Goal: Feedback & Contribution: Contribute content

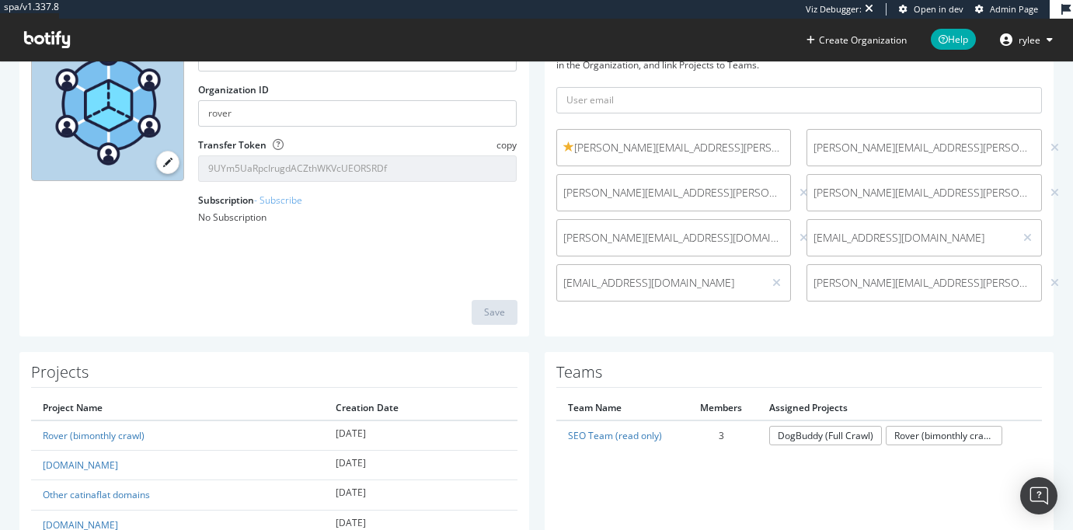
scroll to position [163, 0]
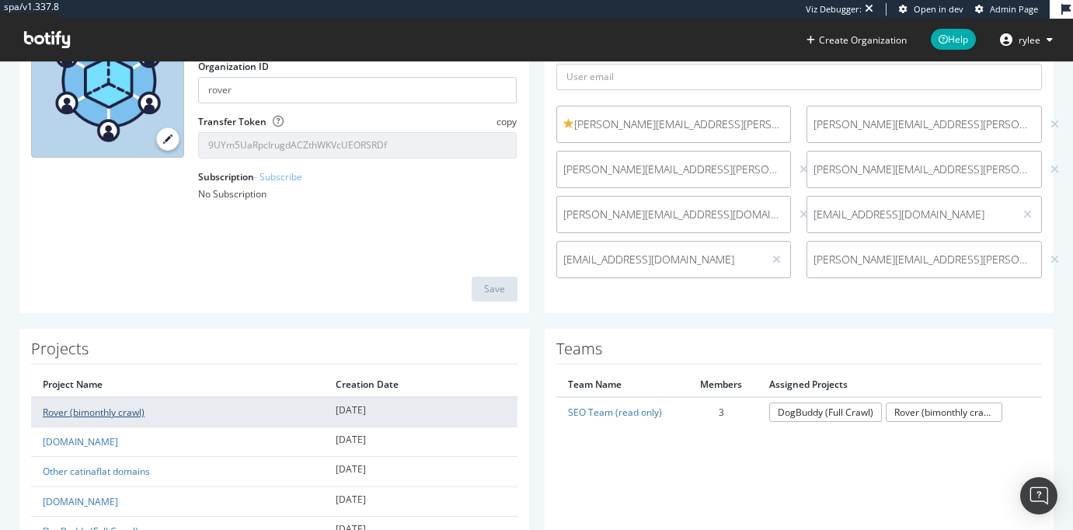
click at [112, 411] on link "Rover (bimonthly crawl)" at bounding box center [94, 411] width 102 height 13
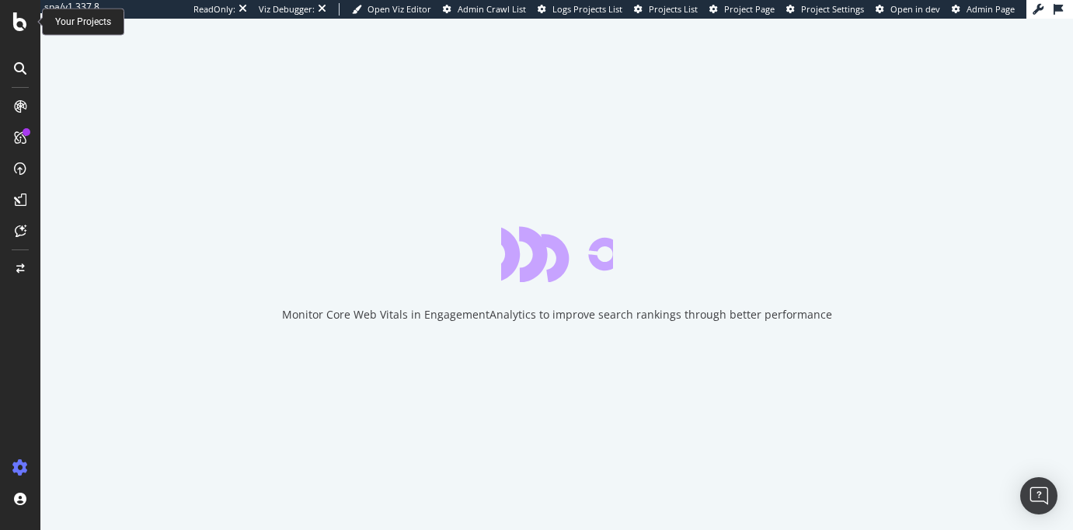
click at [14, 22] on icon at bounding box center [20, 21] width 14 height 19
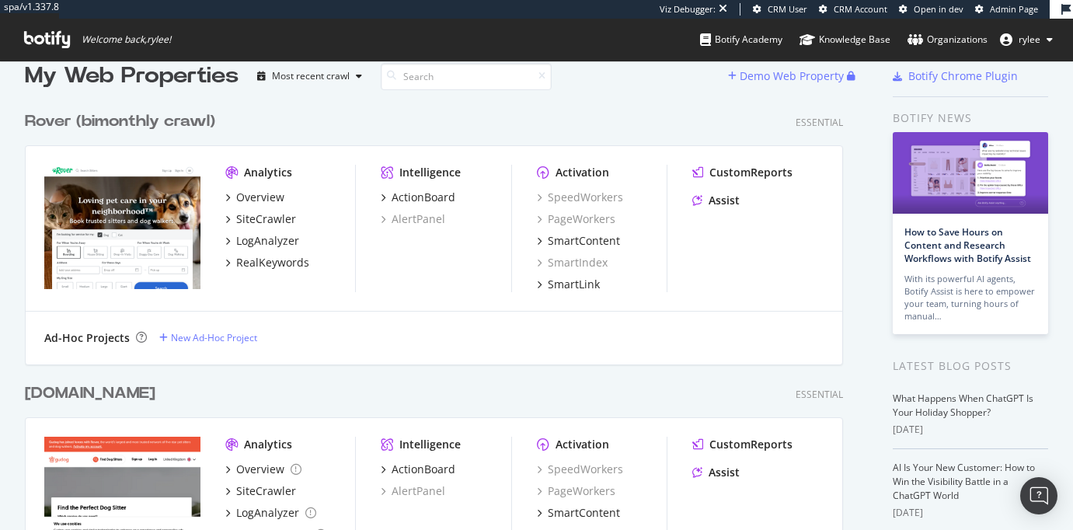
scroll to position [23, 0]
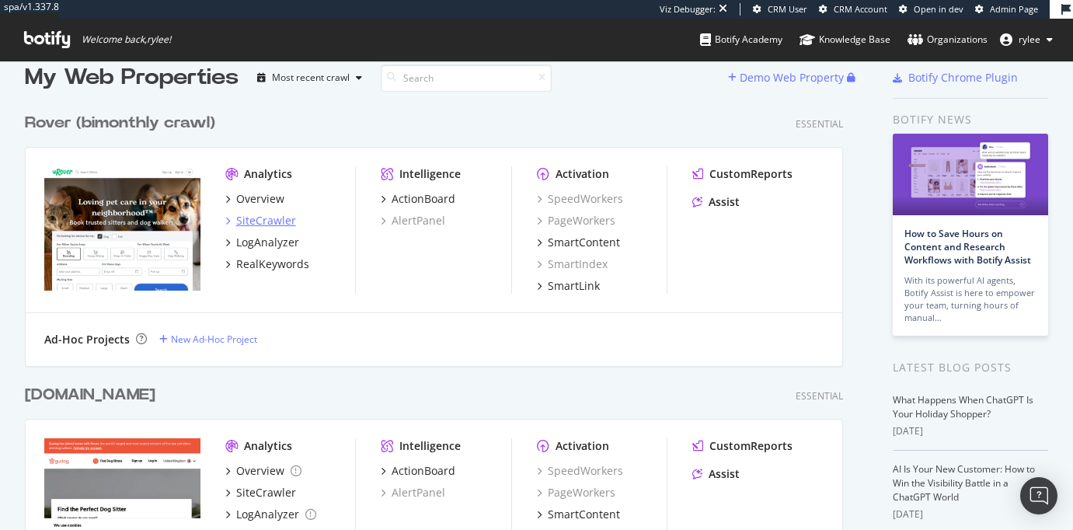
click at [245, 217] on div "SiteCrawler" at bounding box center [266, 221] width 60 height 16
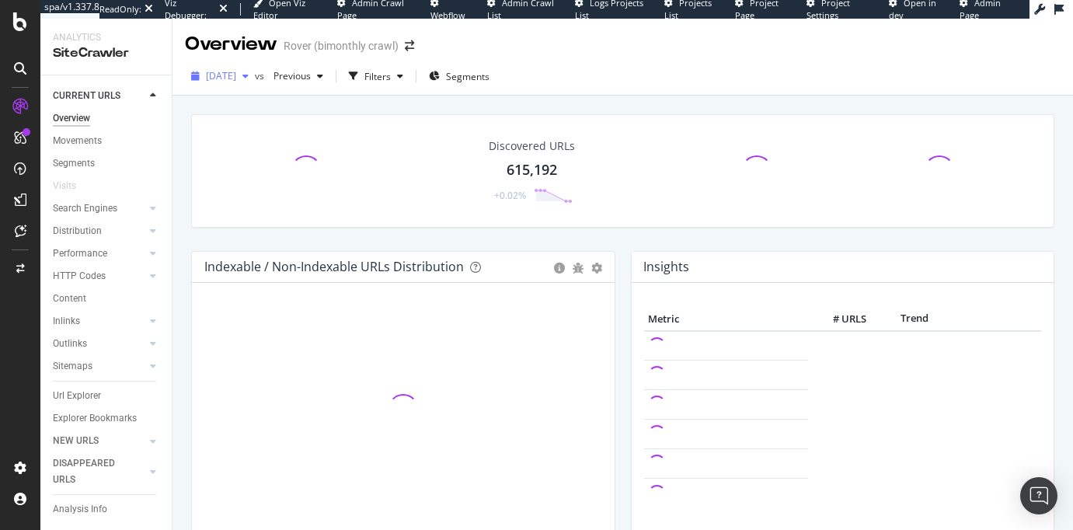
click at [235, 82] on span "2025 Aug. 27th" at bounding box center [221, 75] width 30 height 13
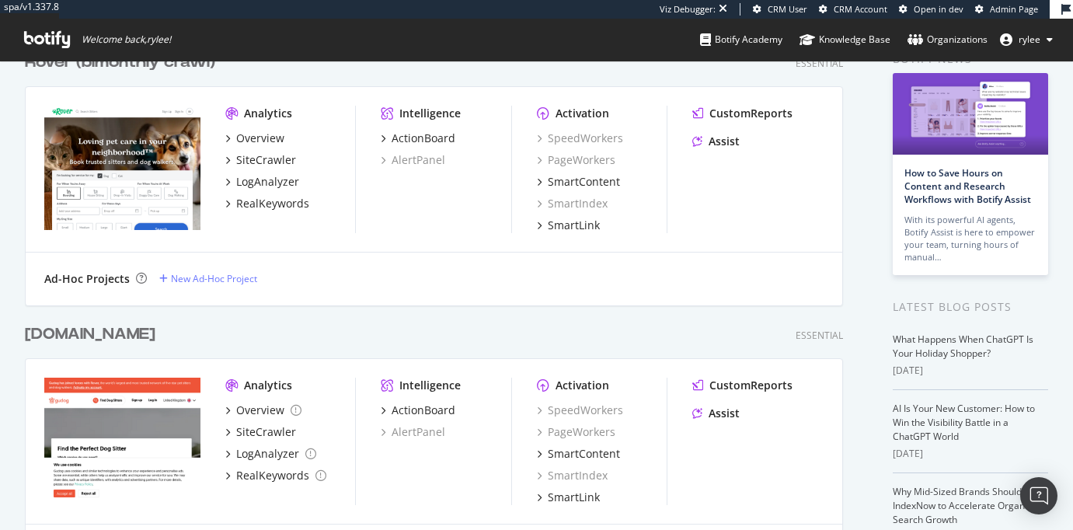
scroll to position [219, 0]
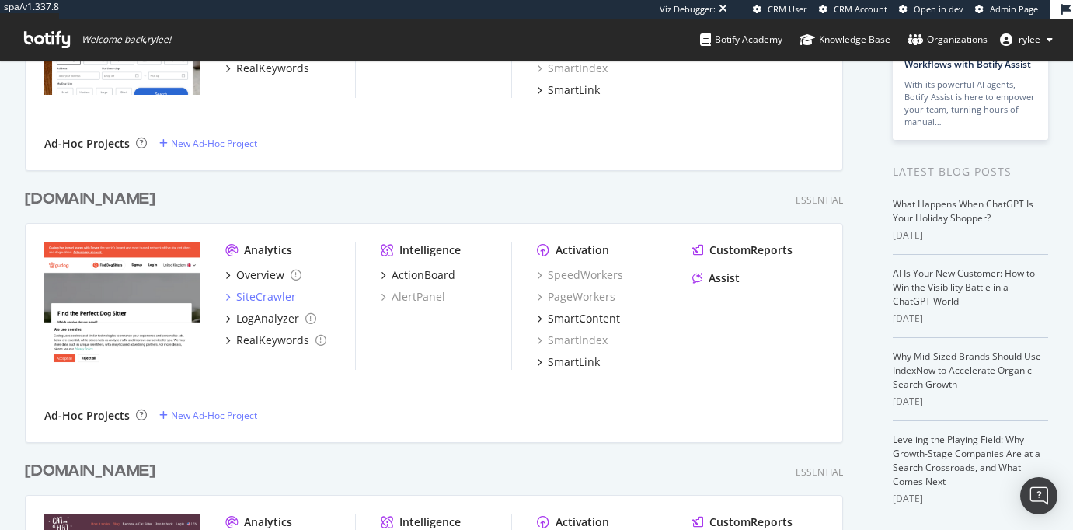
click at [269, 292] on div "SiteCrawler" at bounding box center [266, 297] width 60 height 16
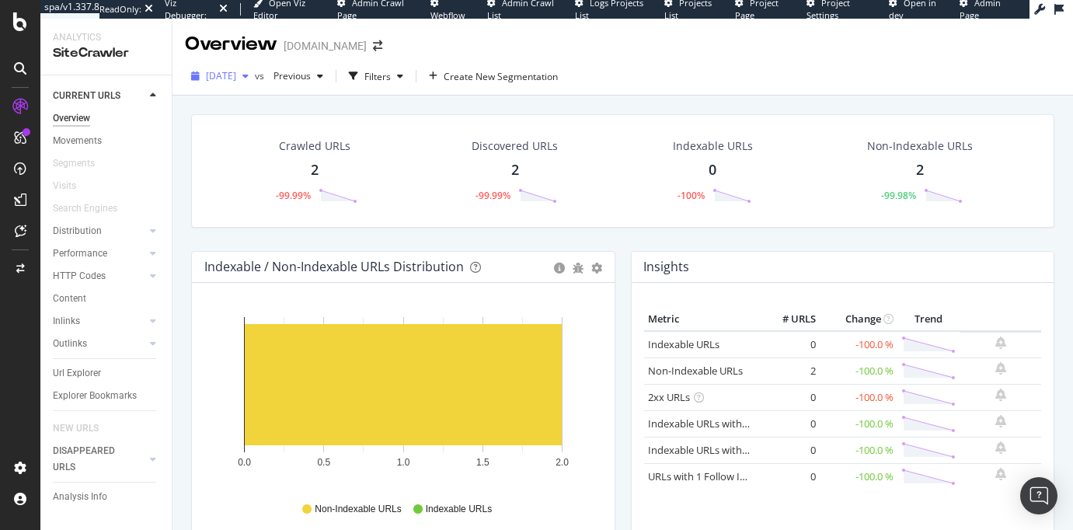
click at [255, 81] on div "button" at bounding box center [245, 75] width 19 height 9
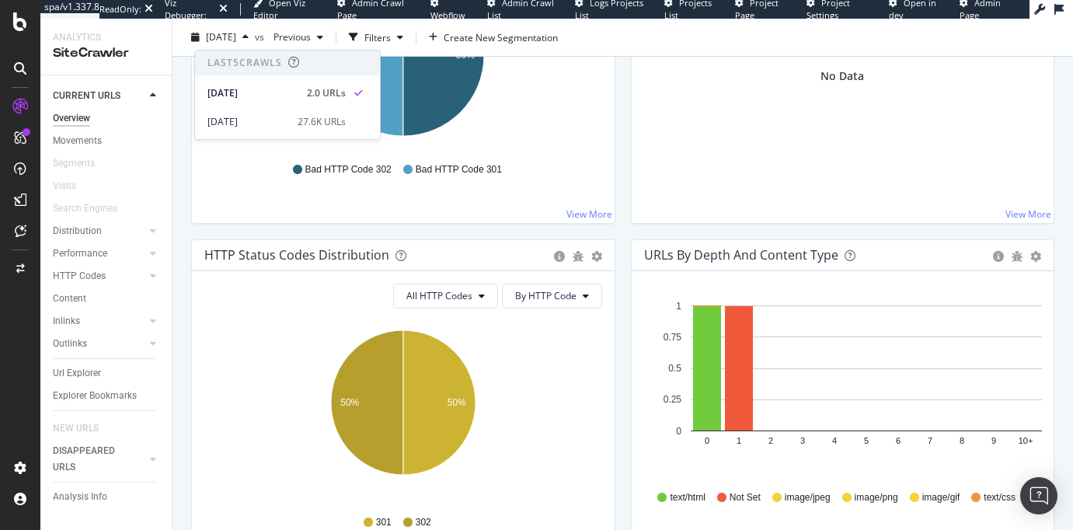
scroll to position [710, 0]
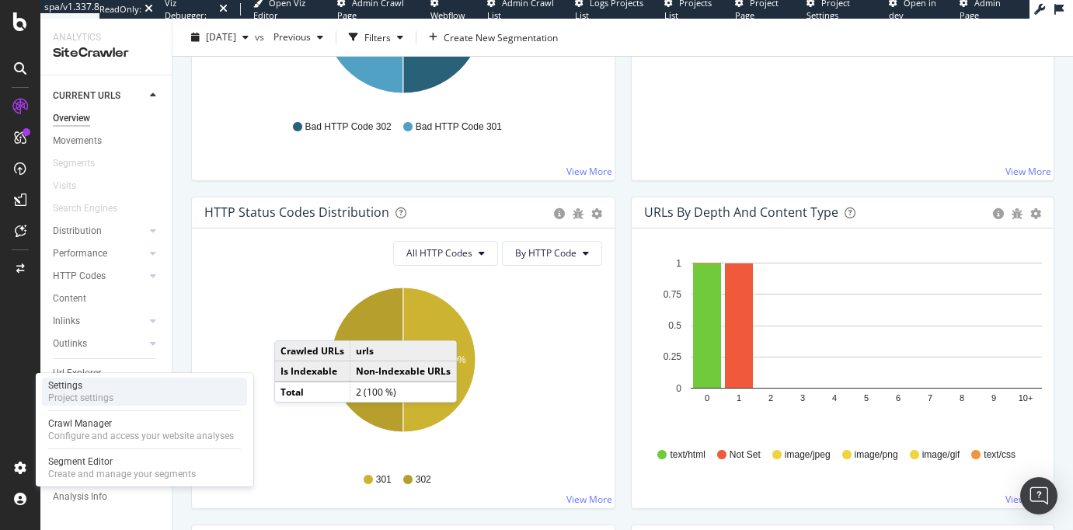
click at [94, 399] on div "Project settings" at bounding box center [80, 397] width 65 height 12
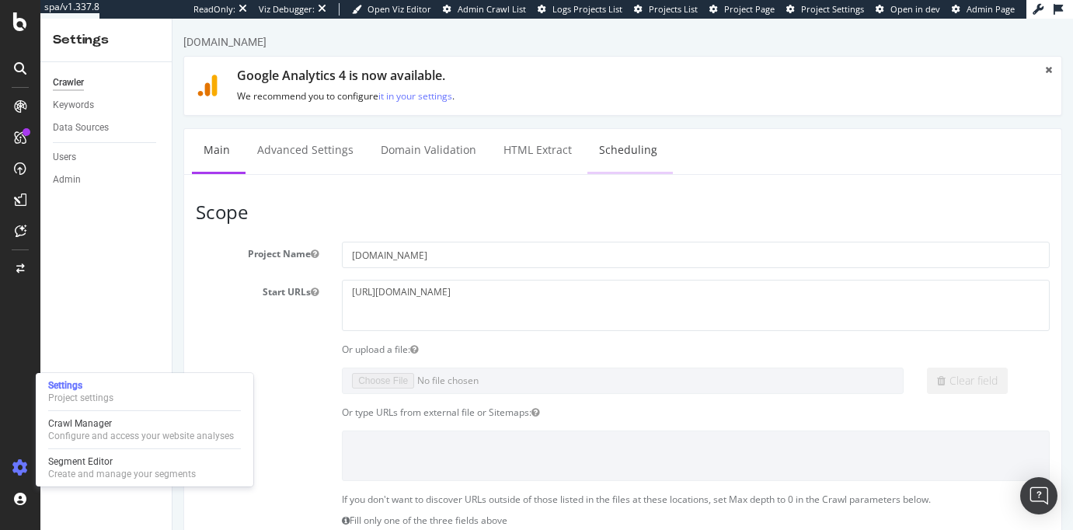
click at [621, 163] on link "Scheduling" at bounding box center [628, 150] width 82 height 43
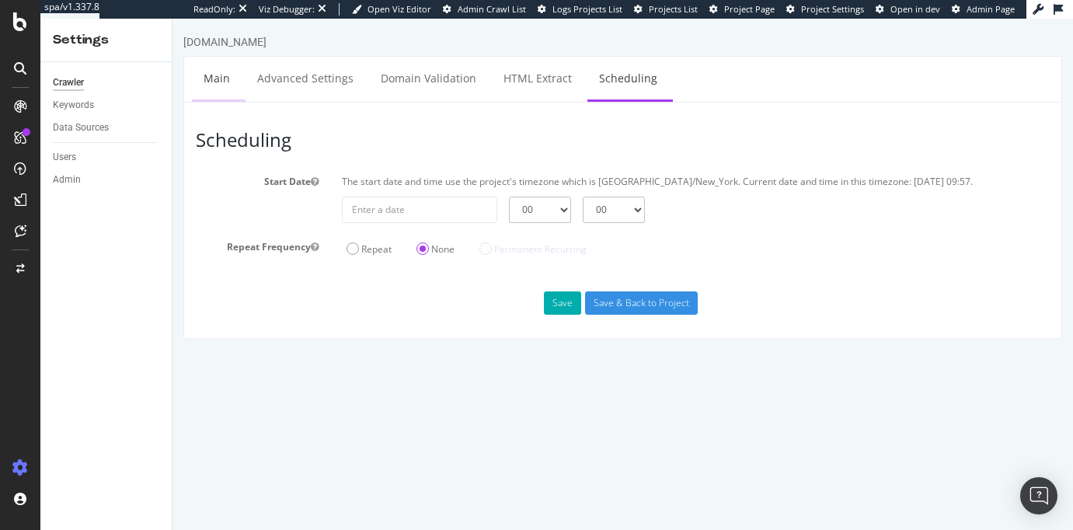
click at [223, 74] on link "Main" at bounding box center [217, 78] width 50 height 43
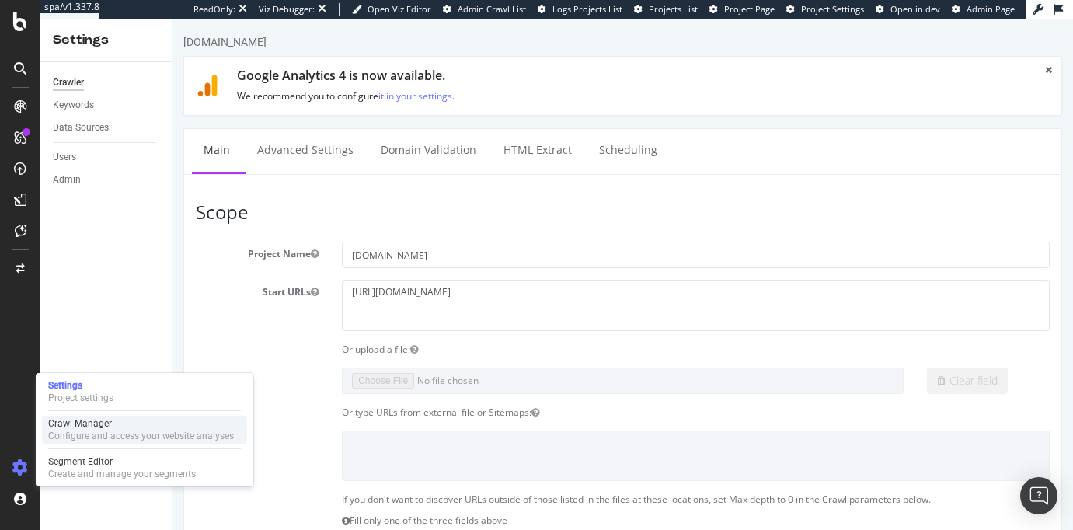
click at [70, 436] on div "Configure and access your website analyses" at bounding box center [141, 436] width 186 height 12
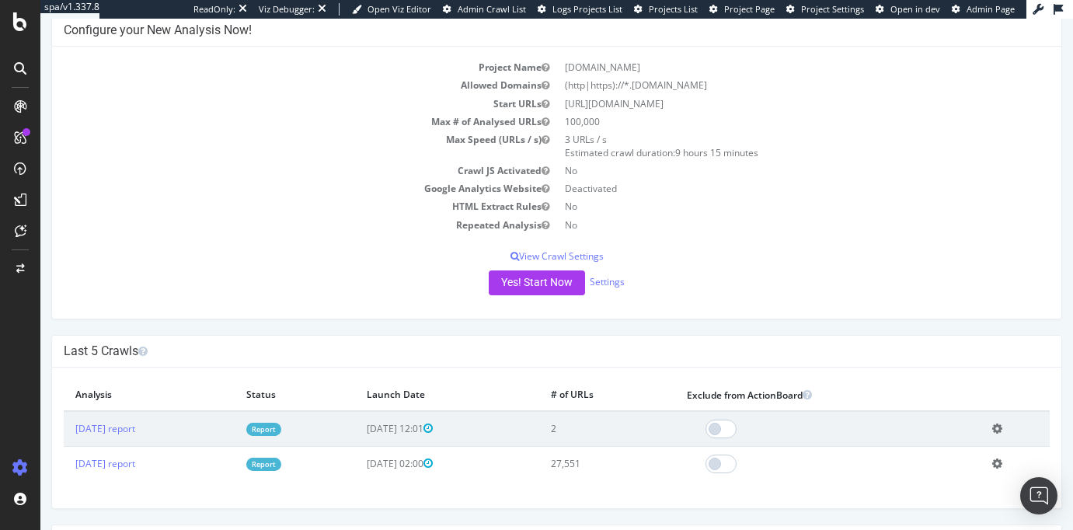
scroll to position [89, 0]
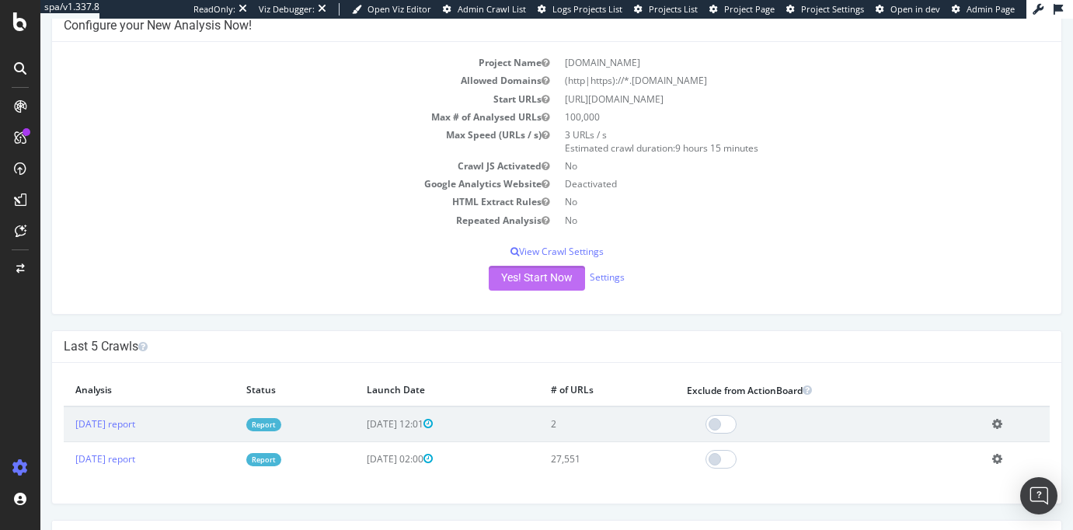
click at [540, 290] on button "Yes! Start Now" at bounding box center [537, 278] width 96 height 25
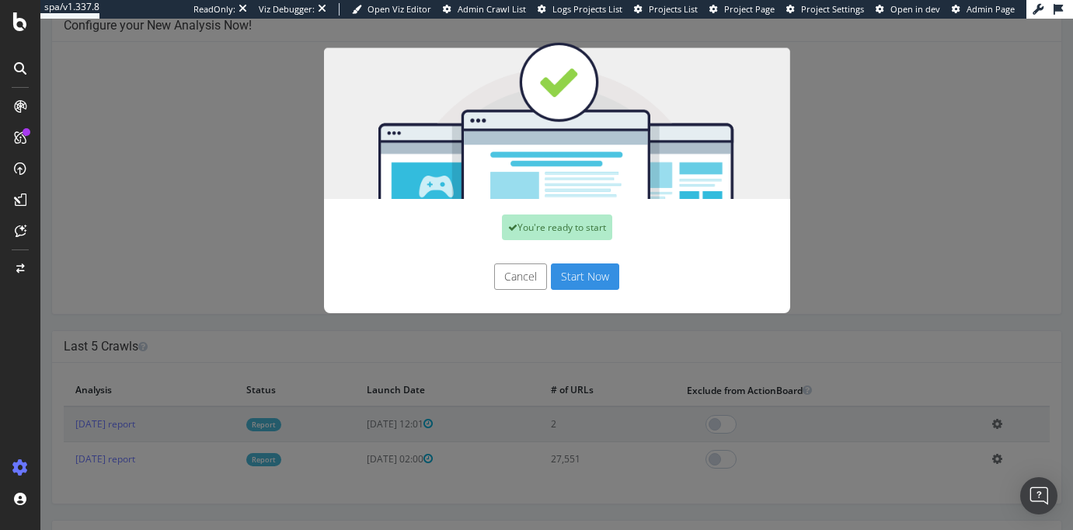
click at [595, 279] on button "Start Now" at bounding box center [585, 276] width 68 height 26
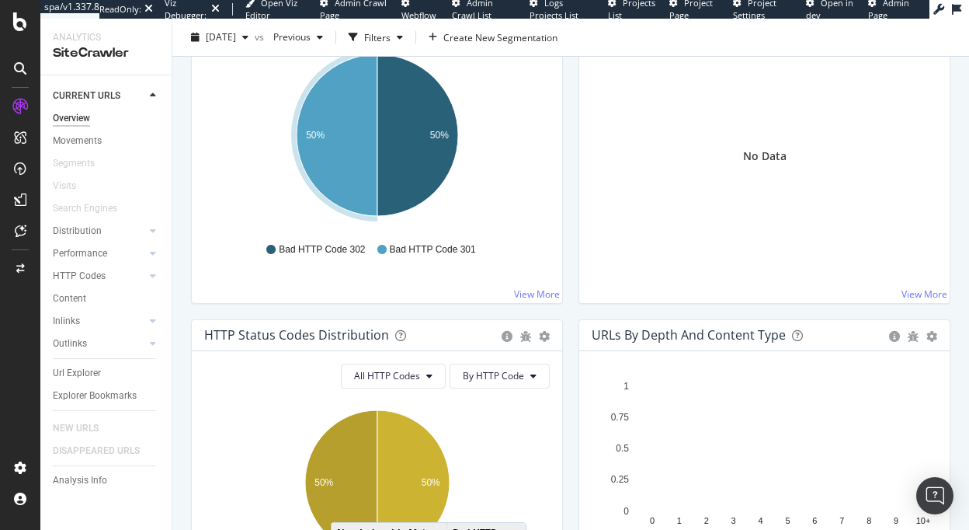
scroll to position [795, 0]
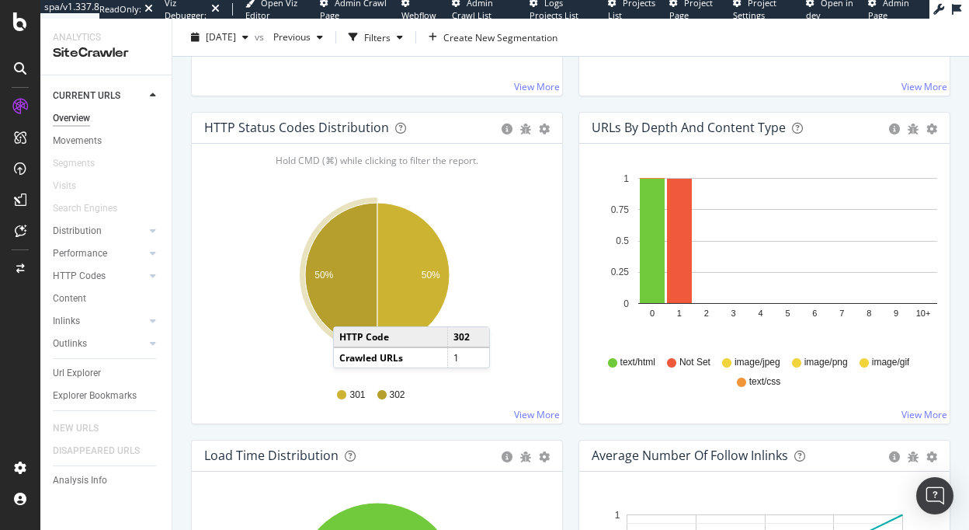
click at [349, 311] on icon "A chart." at bounding box center [341, 275] width 72 height 144
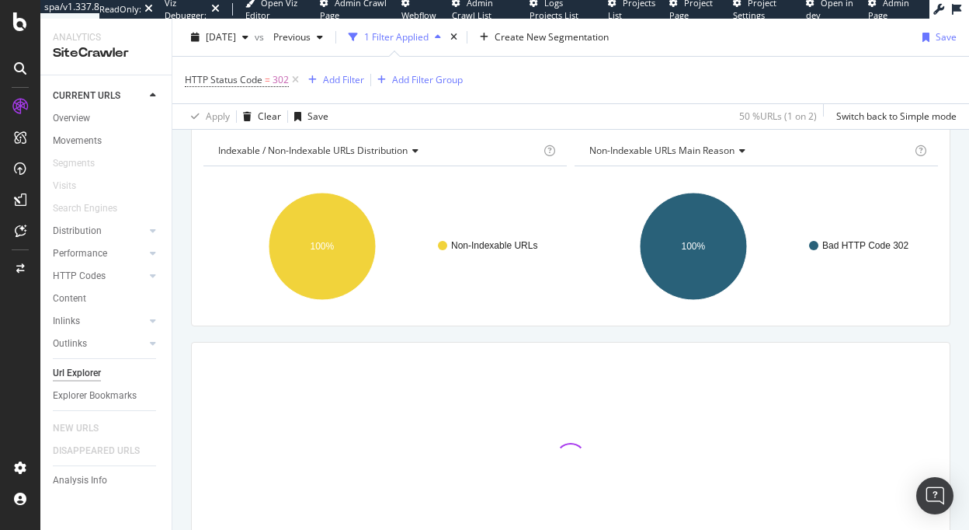
scroll to position [158, 0]
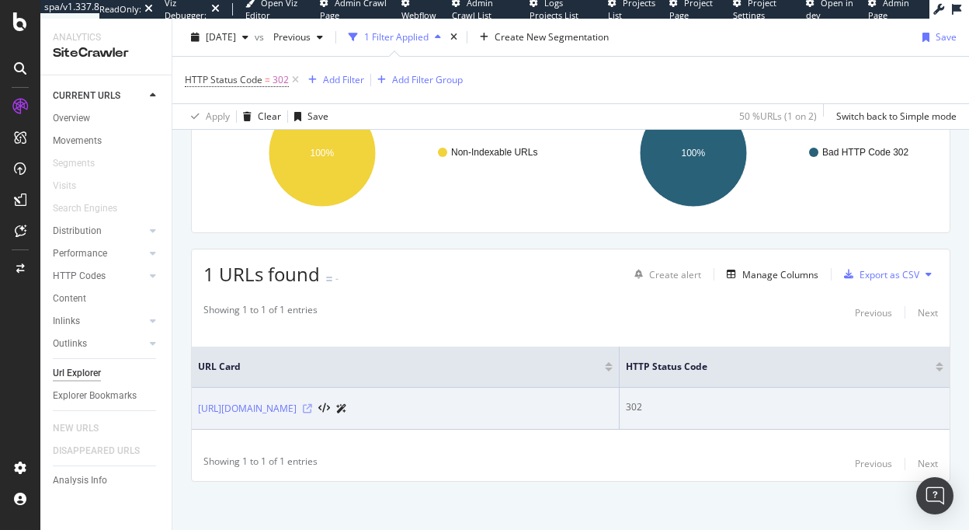
click at [303, 405] on icon at bounding box center [307, 408] width 9 height 9
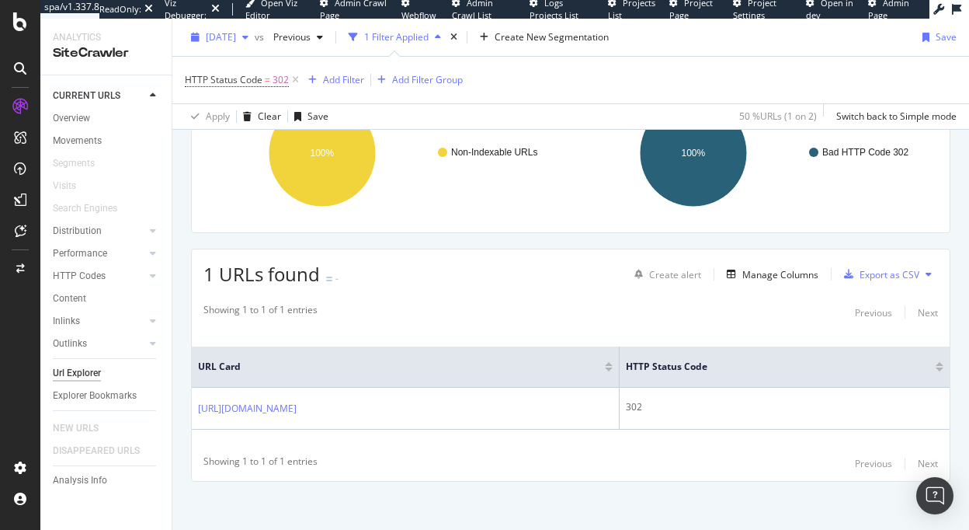
click at [236, 40] on span "[DATE]" at bounding box center [221, 36] width 30 height 13
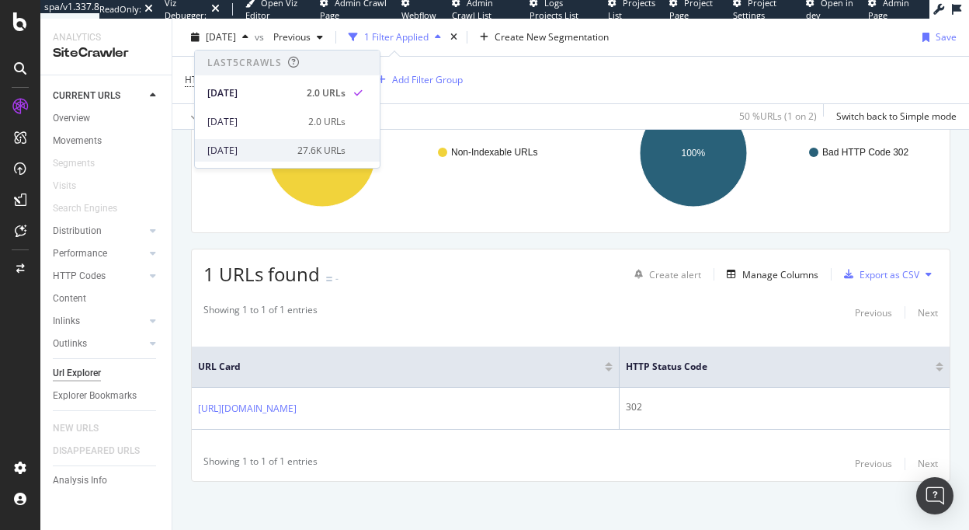
click at [256, 146] on div "[DATE]" at bounding box center [247, 151] width 81 height 14
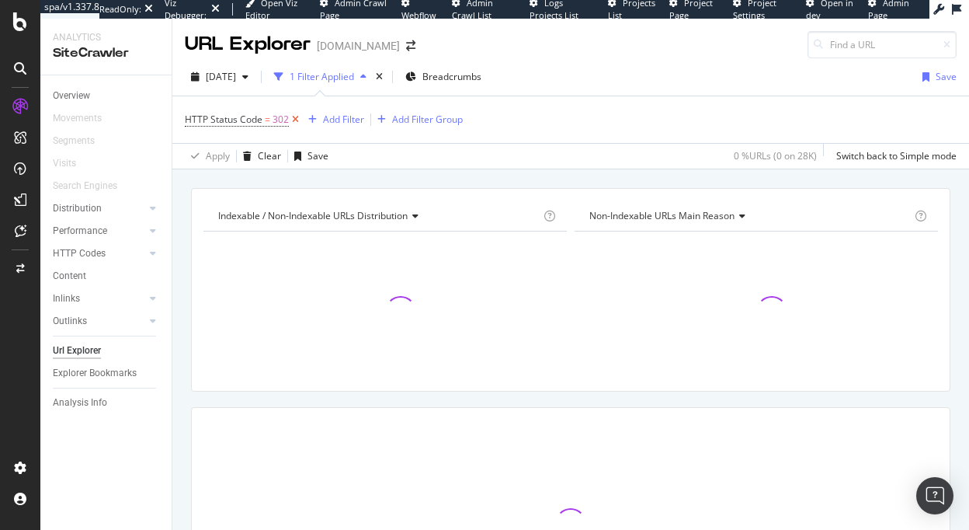
click at [300, 120] on icon at bounding box center [295, 120] width 13 height 16
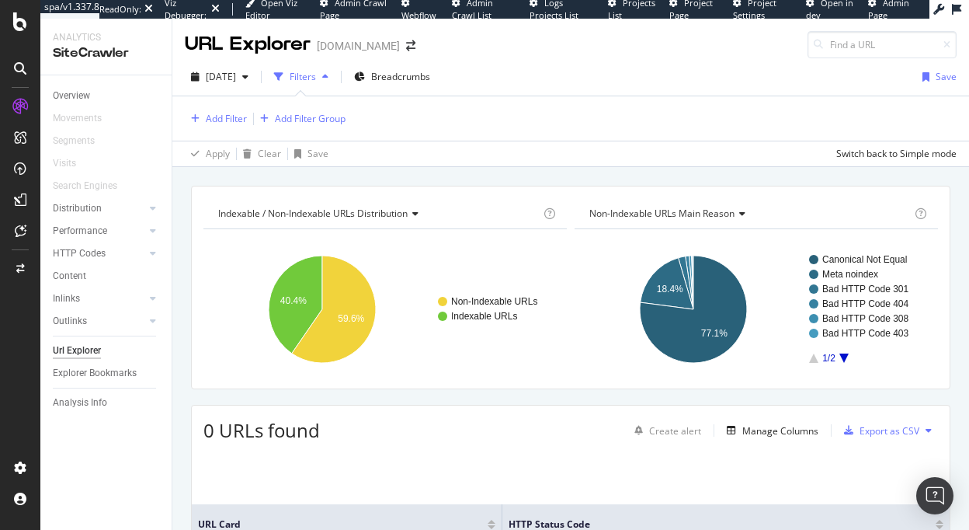
scroll to position [162, 0]
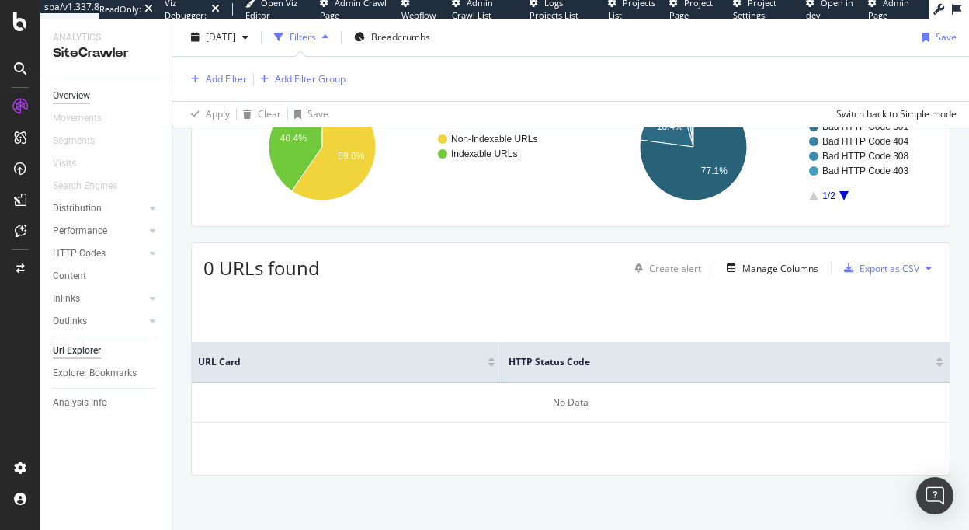
click at [68, 90] on div "Overview" at bounding box center [71, 96] width 37 height 16
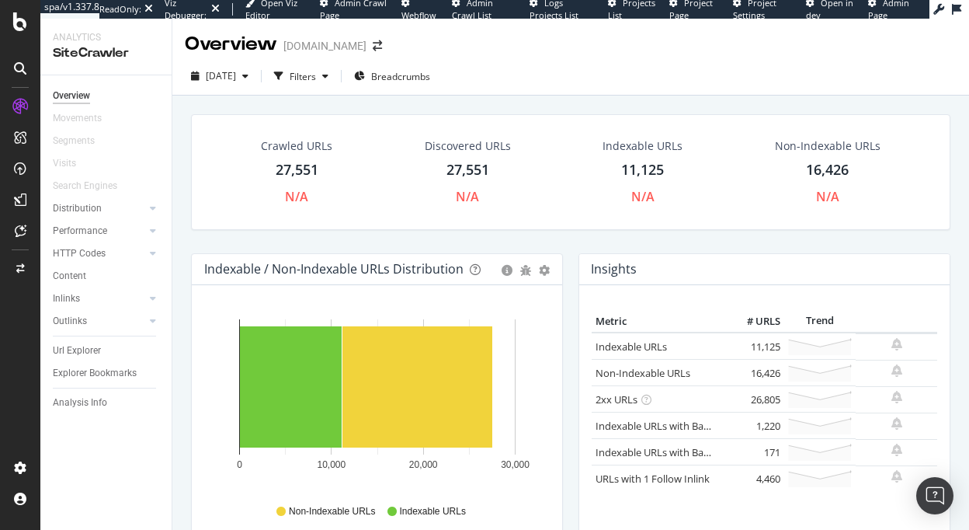
click at [305, 169] on div "27,551" at bounding box center [297, 170] width 43 height 20
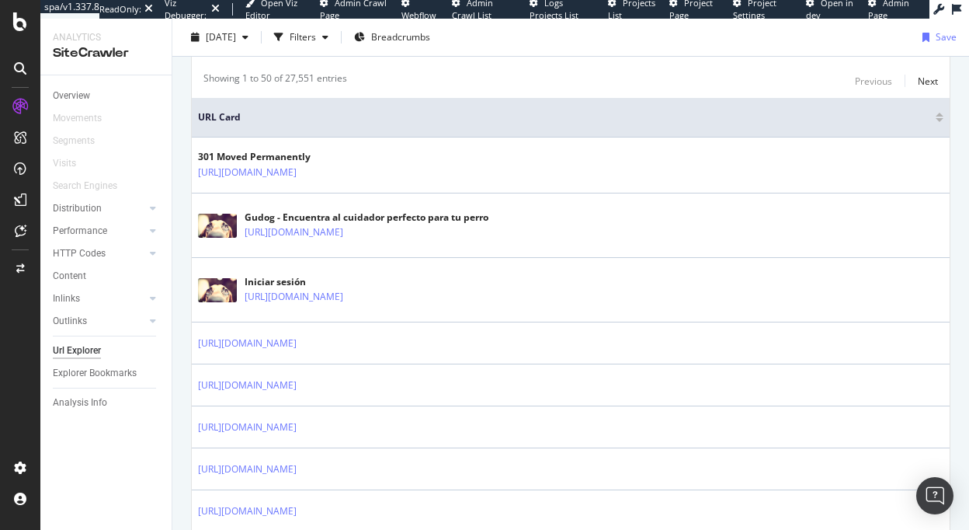
scroll to position [372, 0]
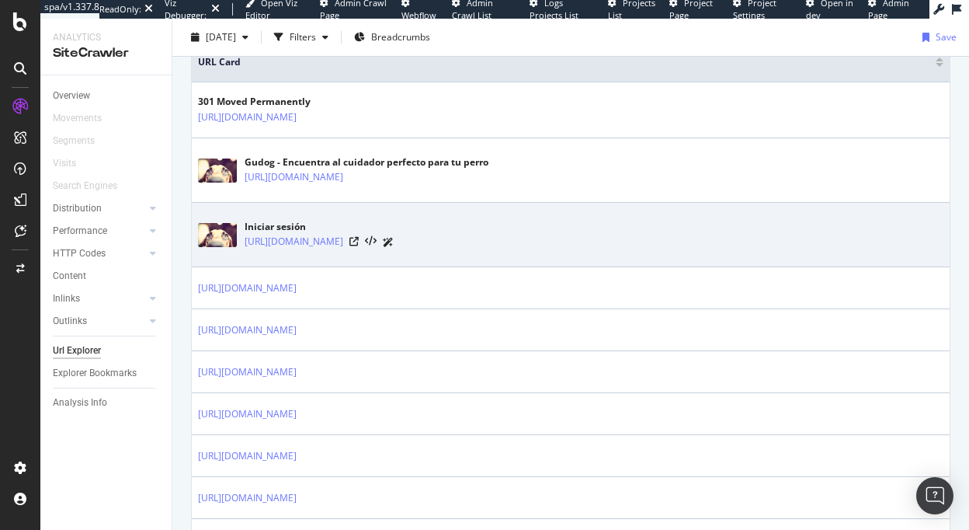
click at [354, 243] on div "[URL][DOMAIN_NAME]" at bounding box center [319, 242] width 149 height 16
click at [358, 242] on icon at bounding box center [354, 241] width 9 height 9
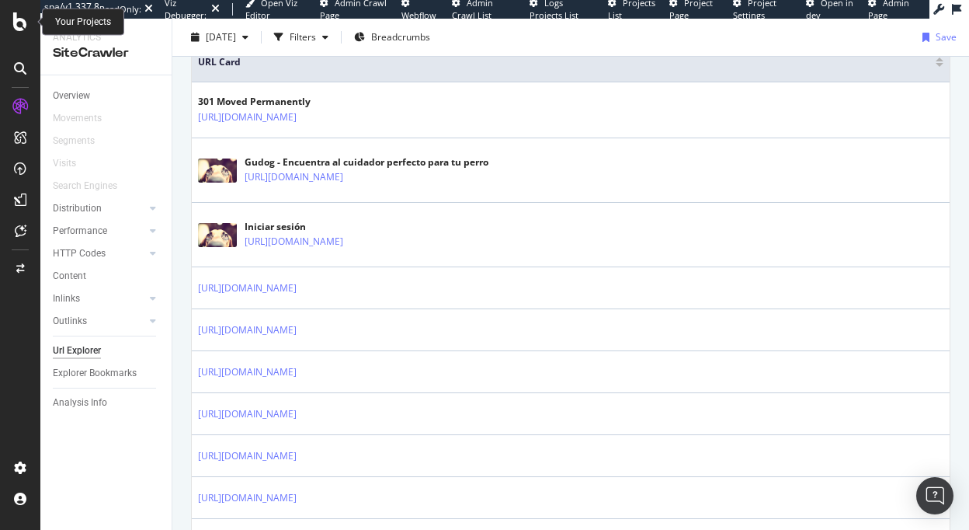
click at [5, 16] on div at bounding box center [20, 21] width 37 height 19
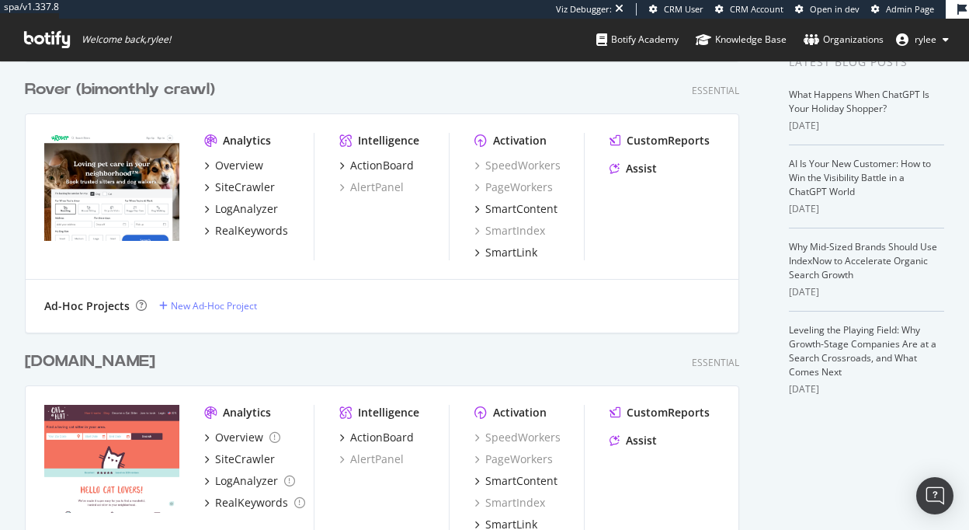
scroll to position [474, 0]
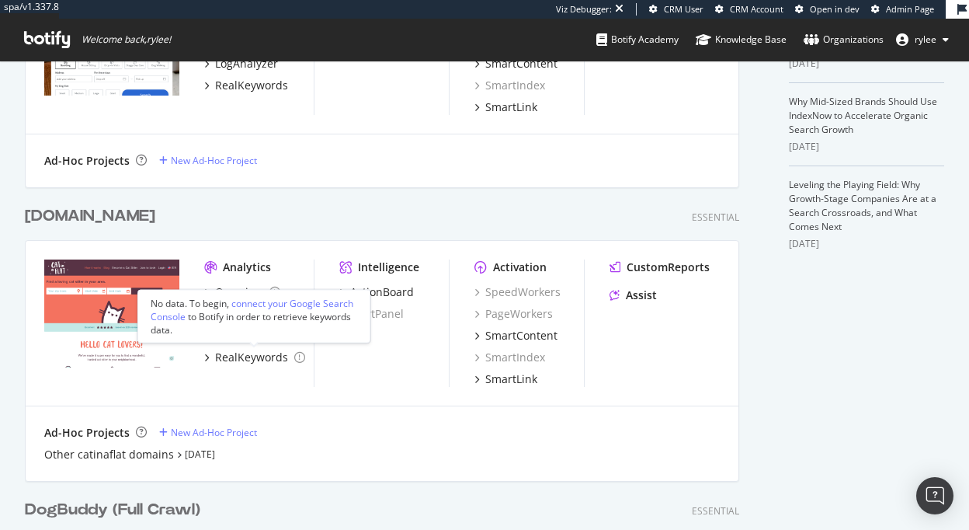
click at [233, 308] on div "No data. To begin, connect your Google Search Console to Botify in order to ret…" at bounding box center [254, 316] width 207 height 40
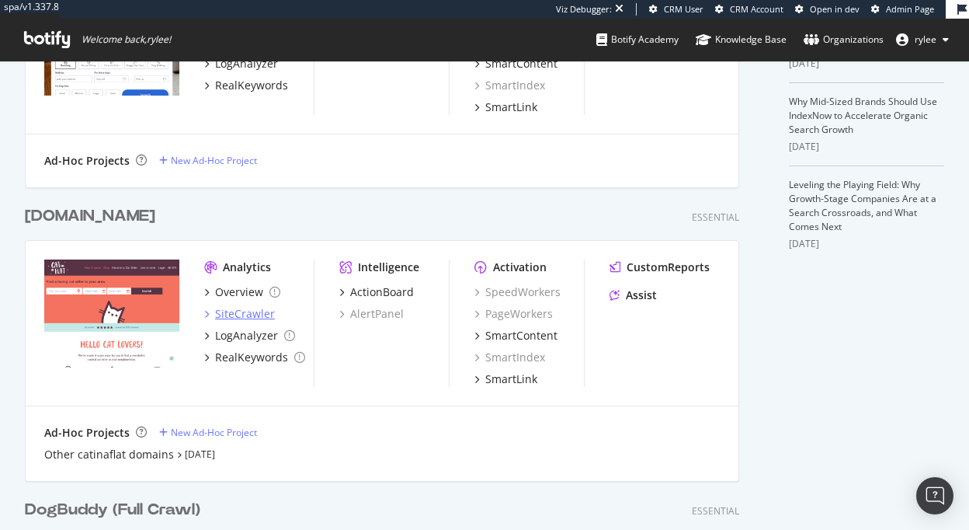
click at [228, 311] on div "SiteCrawler" at bounding box center [245, 314] width 60 height 16
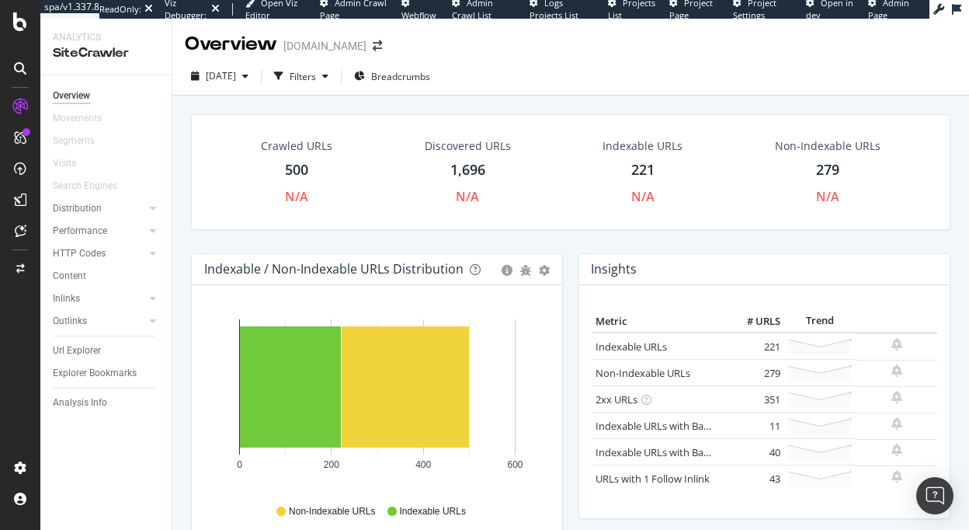
click at [290, 172] on div "500" at bounding box center [296, 170] width 23 height 20
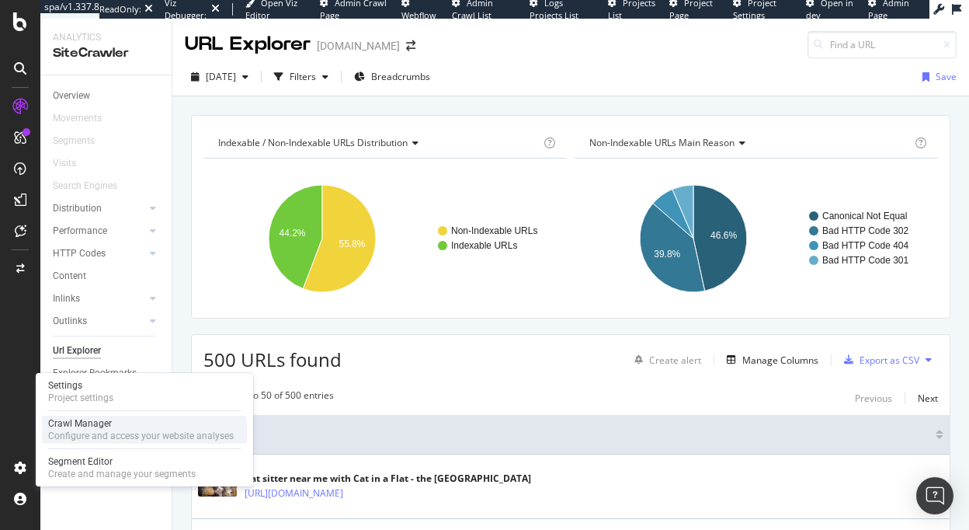
click at [92, 421] on div "Crawl Manager" at bounding box center [141, 423] width 186 height 12
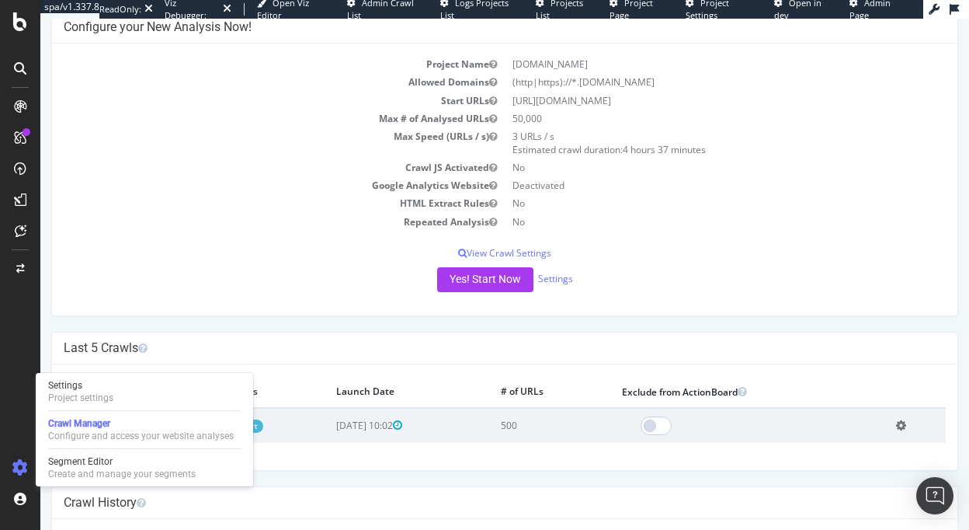
scroll to position [89, 0]
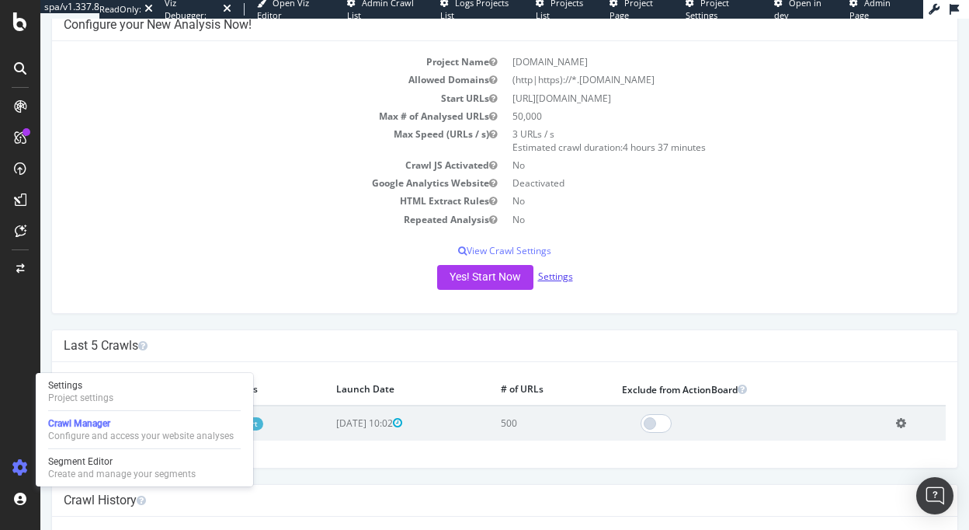
click at [558, 279] on link "Settings" at bounding box center [555, 276] width 35 height 13
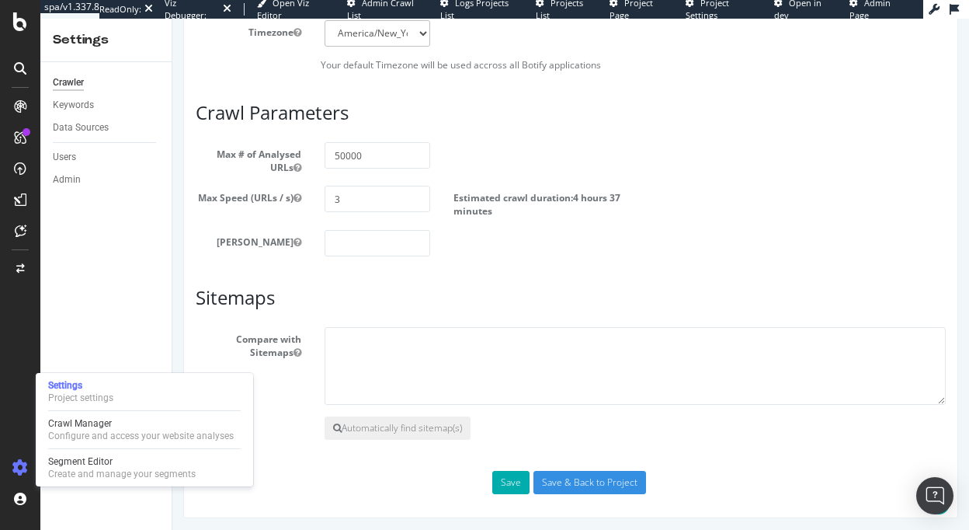
scroll to position [826, 0]
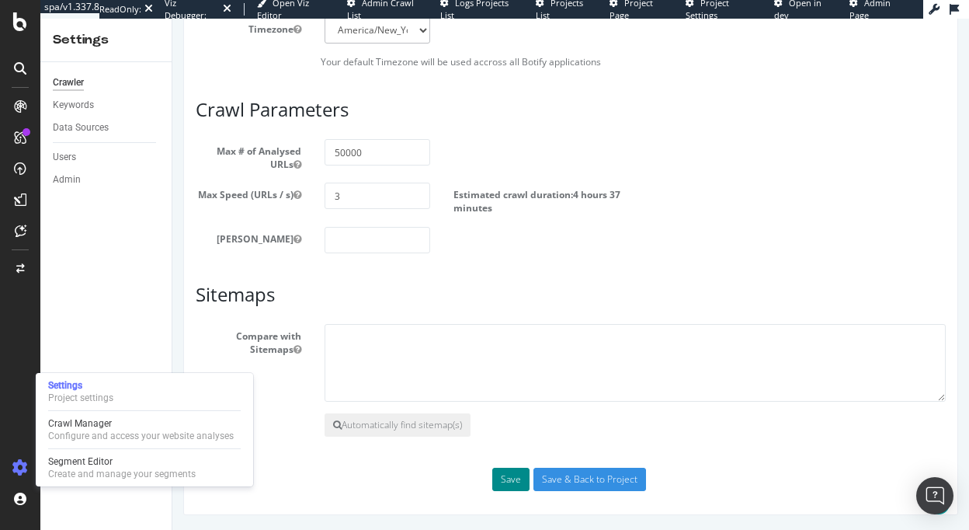
click at [502, 478] on button "Save" at bounding box center [510, 479] width 37 height 23
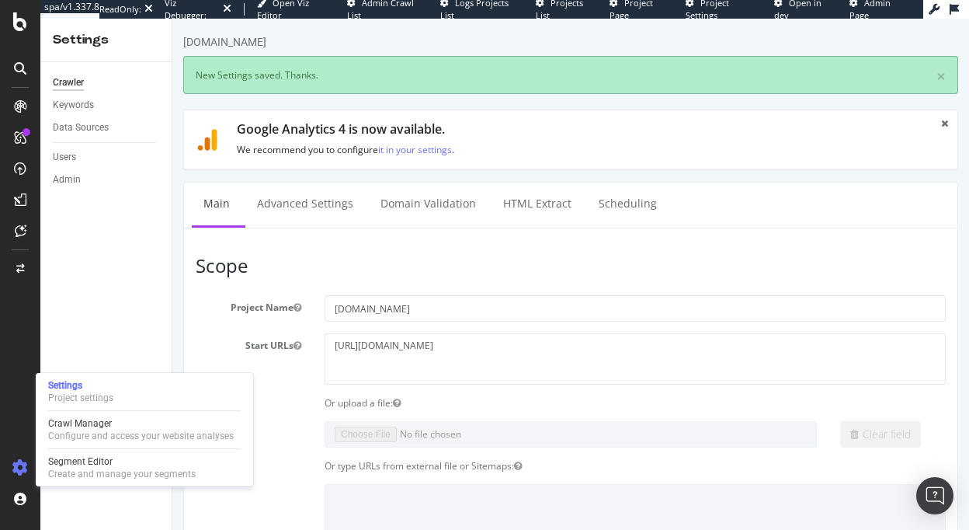
scroll to position [0, 0]
click at [606, 199] on link "Scheduling" at bounding box center [628, 204] width 82 height 43
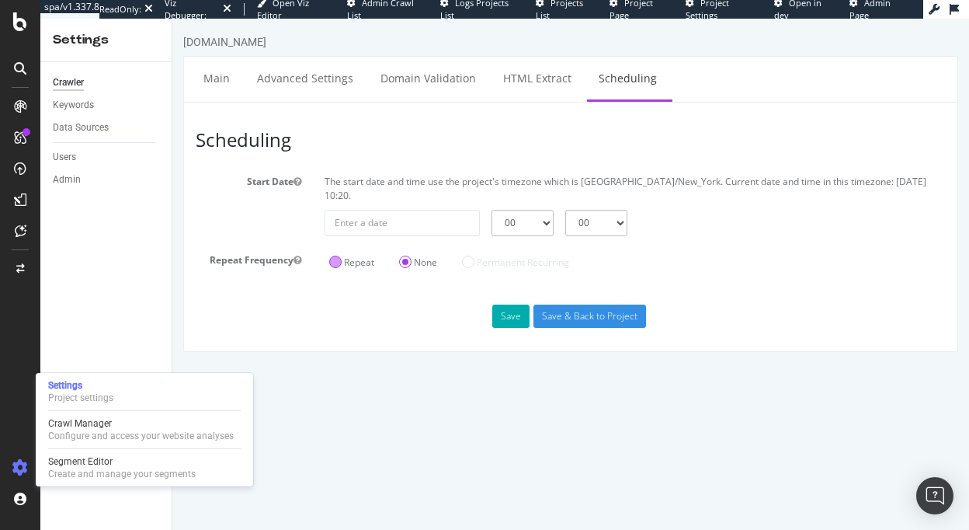
click at [353, 255] on div "Repeat" at bounding box center [352, 261] width 54 height 26
click at [344, 256] on label "Repeat" at bounding box center [351, 262] width 45 height 13
click at [172, 19] on input "Repeat" at bounding box center [172, 19] width 0 height 0
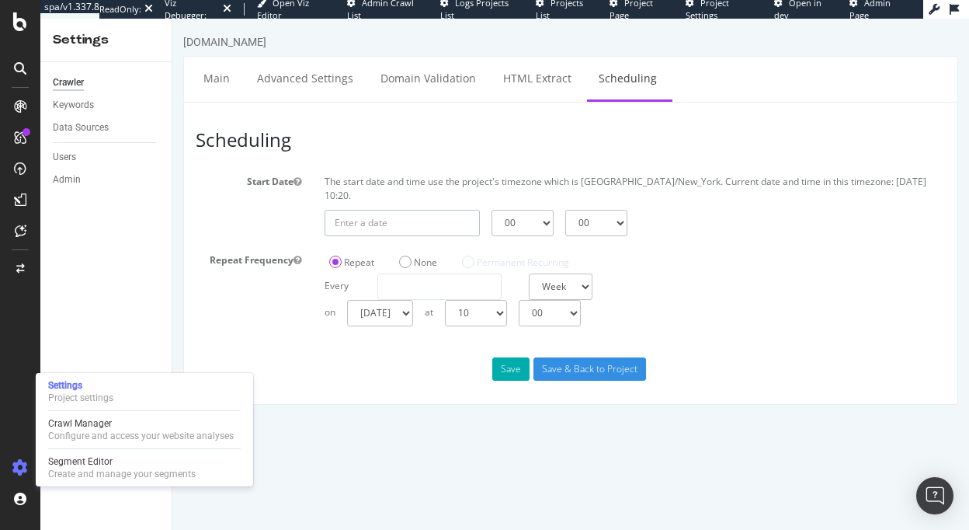
type input "[DATE]"
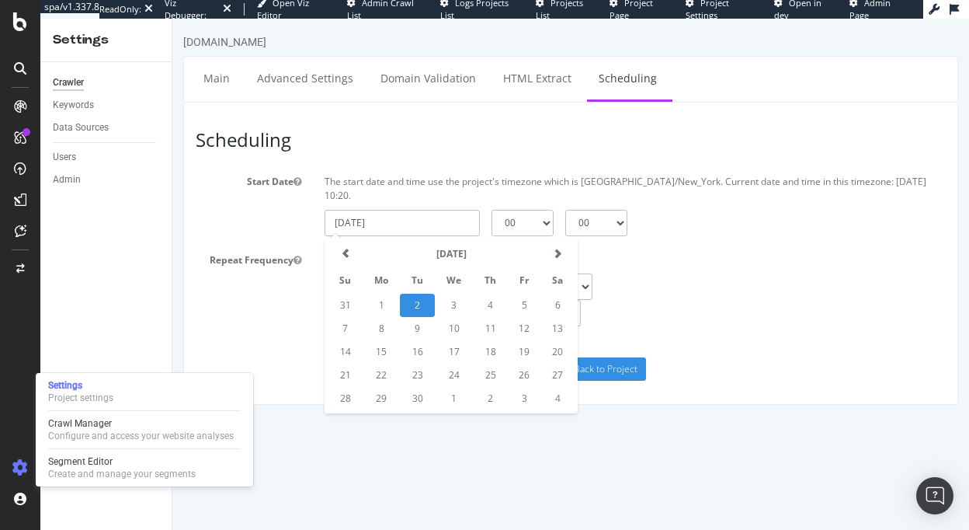
click at [350, 210] on input "[DATE]" at bounding box center [402, 223] width 155 height 26
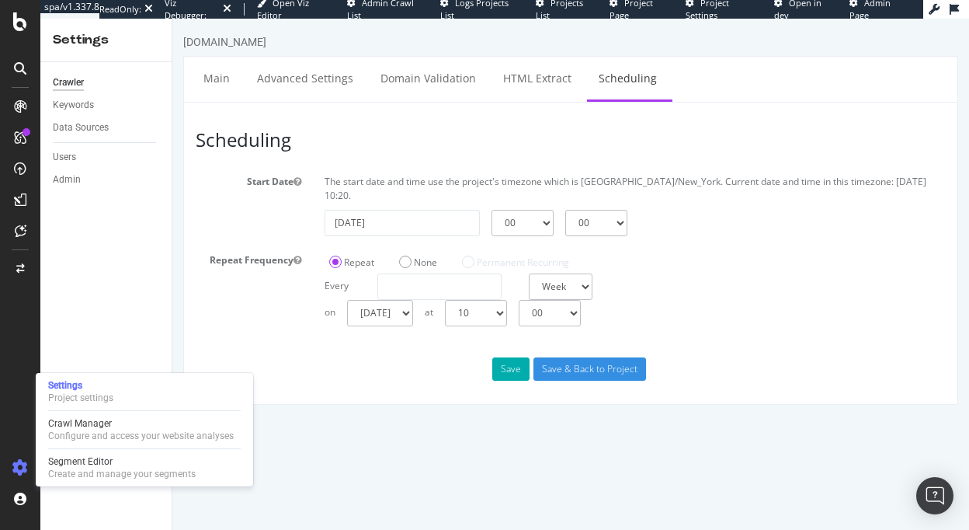
click at [287, 270] on div "Repeat Frequency Repeat None Permanent Recurring Every Day Week Month at 00 01 …" at bounding box center [571, 287] width 774 height 78
click at [344, 256] on label "Repeat" at bounding box center [351, 262] width 45 height 13
click at [172, 19] on input "Repeat" at bounding box center [172, 19] width 0 height 0
click at [388, 300] on select "[DATE] [DATE] [DATE] [DATE] [DATE] [DATE] [DATE]" at bounding box center [380, 313] width 66 height 26
click at [347, 300] on select "[DATE] [DATE] [DATE] [DATE] [DATE] [DATE] [DATE]" at bounding box center [380, 313] width 66 height 26
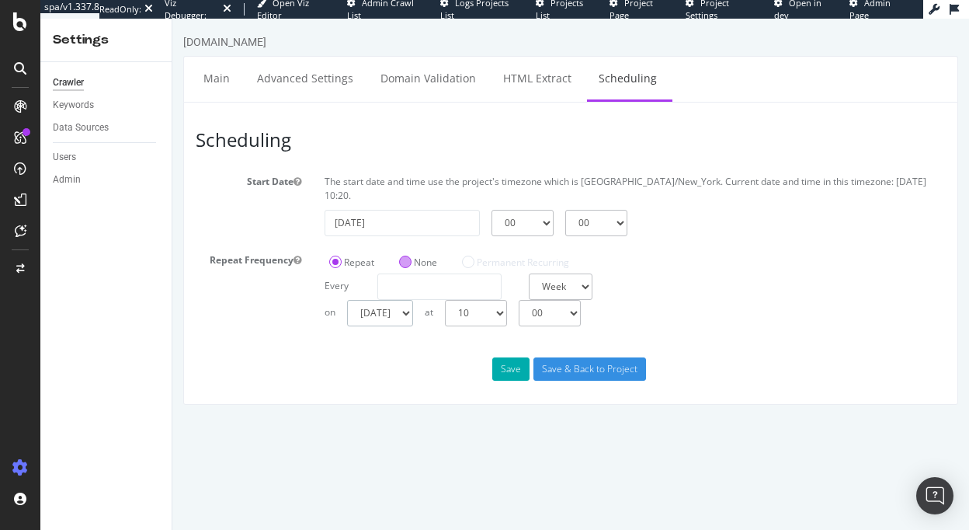
click at [391, 306] on select "[DATE] [DATE] [DATE] [DATE] [DATE] [DATE] [DATE]" at bounding box center [380, 313] width 66 height 26
click at [493, 302] on select "00 01 02 03 04 05 06 07 08 09 10 11 12 13 14 15 16 17 18 19 20 21 22 23" at bounding box center [476, 313] width 62 height 26
select select "3"
click at [445, 300] on select "00 01 02 03 04 05 06 07 08 09 10 11 12 13 14 15 16 17 18 19 20 21 22 23" at bounding box center [476, 313] width 62 height 26
click at [469, 273] on input "number" at bounding box center [439, 286] width 124 height 26
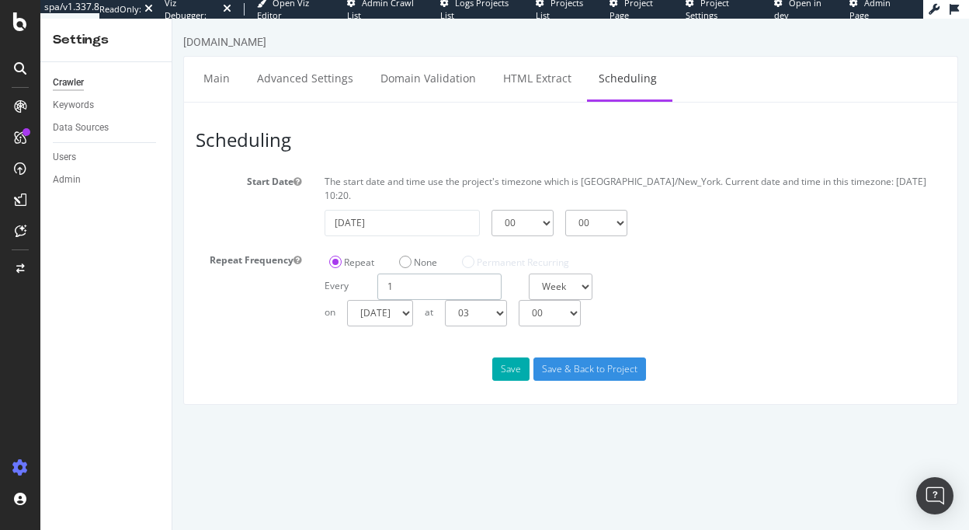
type input "1"
click at [453, 352] on div "Scheduling Start Date The start date and time use the project's timezone which …" at bounding box center [570, 253] width 775 height 303
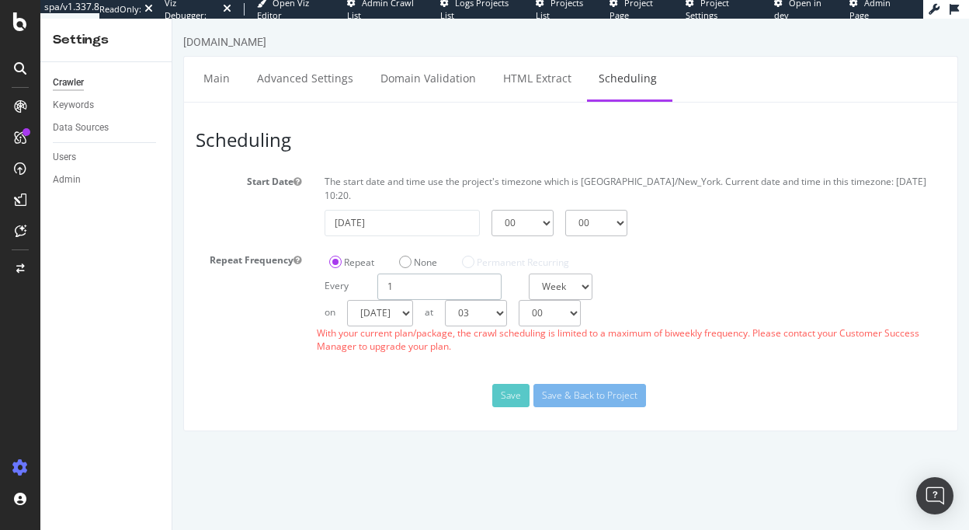
click at [403, 273] on input "1" at bounding box center [439, 286] width 124 height 26
type input "2"
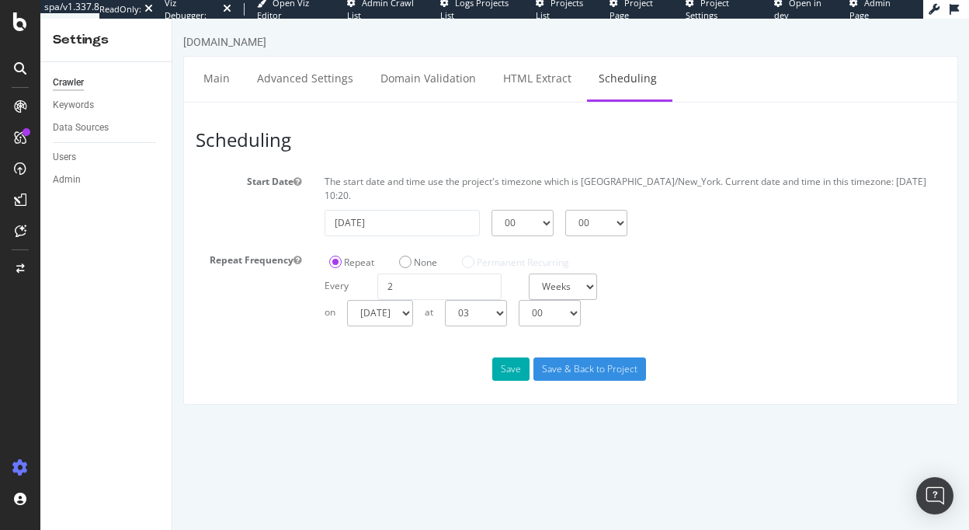
click at [423, 353] on div "Scheduling Start Date The start date and time use the project's timezone which …" at bounding box center [570, 253] width 775 height 303
click at [501, 357] on button "Save" at bounding box center [510, 368] width 37 height 23
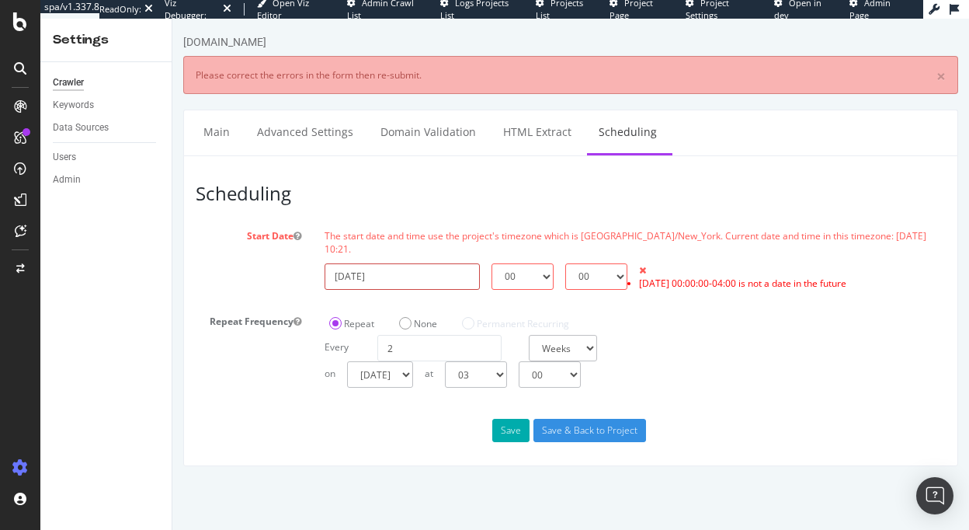
click at [425, 263] on input "[DATE]" at bounding box center [402, 276] width 155 height 26
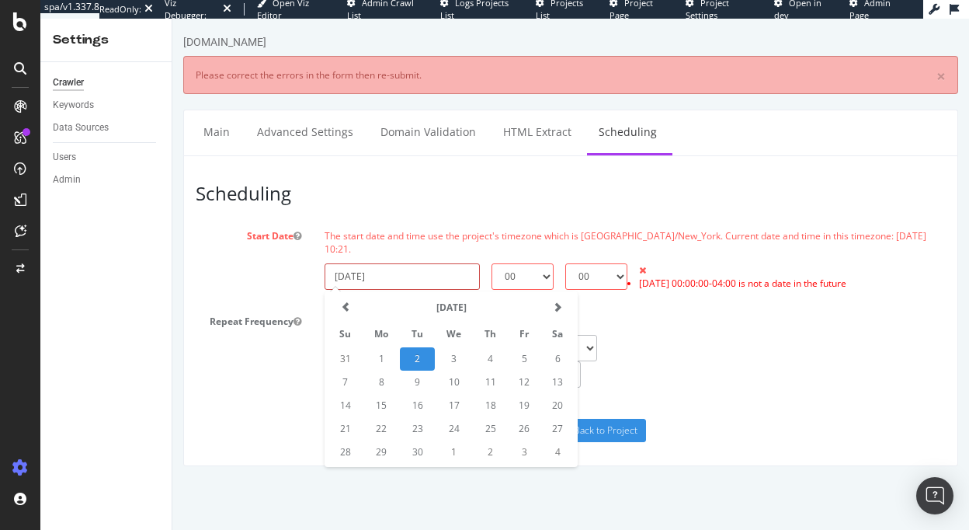
drag, startPoint x: 430, startPoint y: 263, endPoint x: 326, endPoint y: 264, distance: 104.1
click at [326, 264] on input "[DATE]" at bounding box center [402, 276] width 155 height 26
click at [347, 371] on td "7" at bounding box center [345, 382] width 35 height 23
type input "[DATE]"
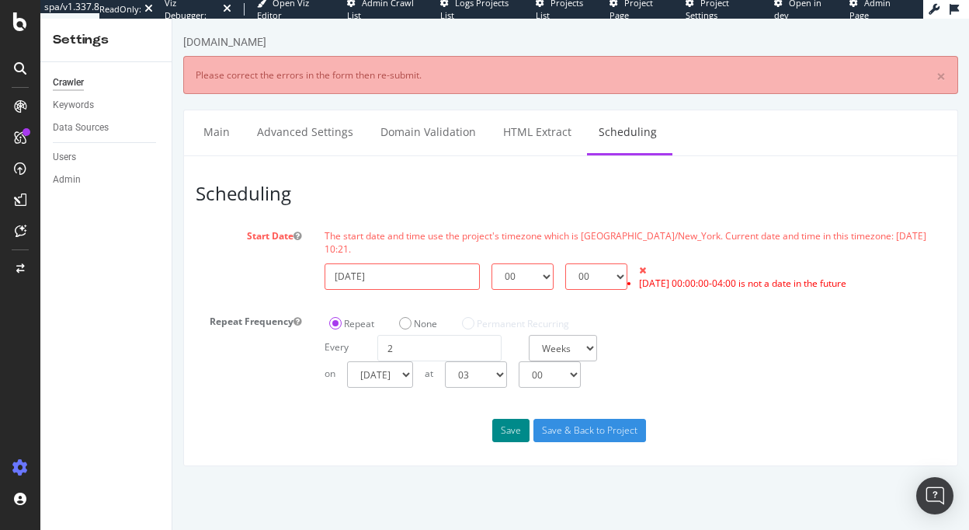
click at [509, 423] on button "Save" at bounding box center [510, 430] width 37 height 23
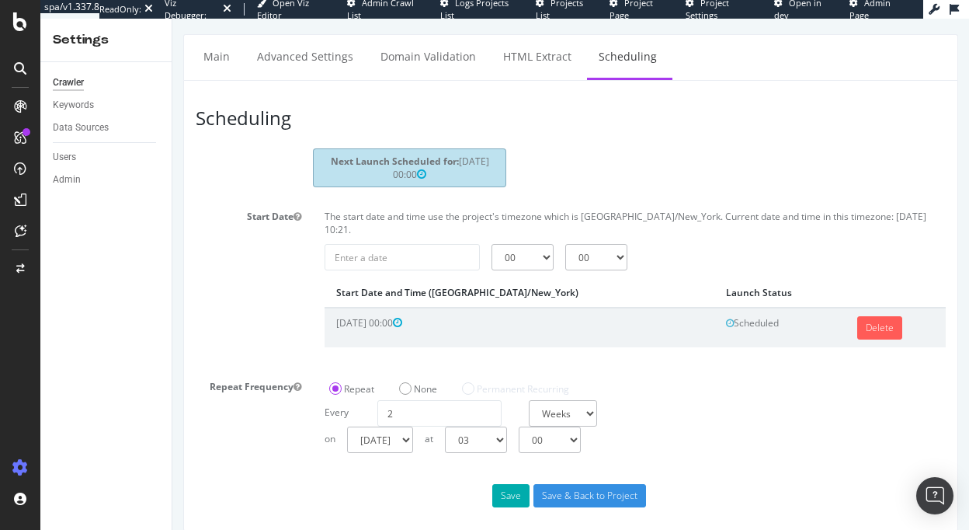
scroll to position [79, 0]
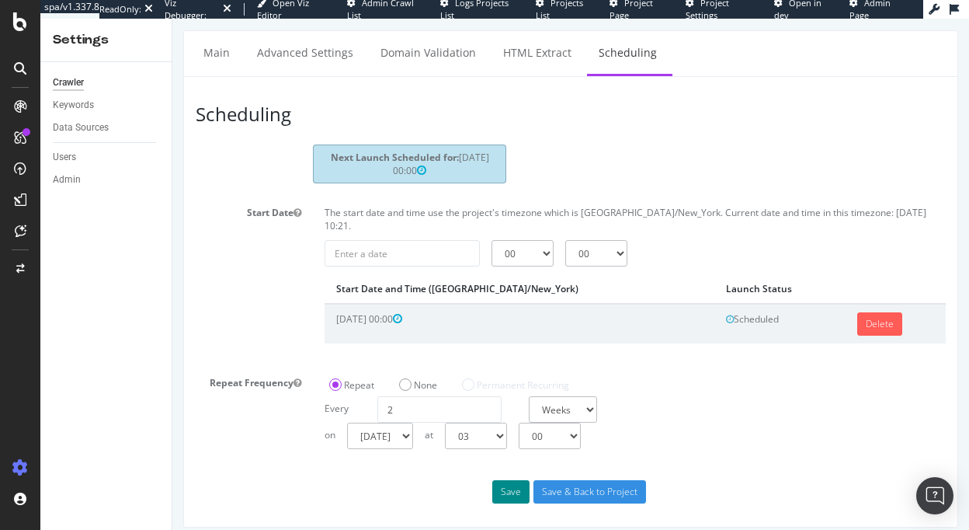
click at [504, 480] on button "Save" at bounding box center [510, 491] width 37 height 23
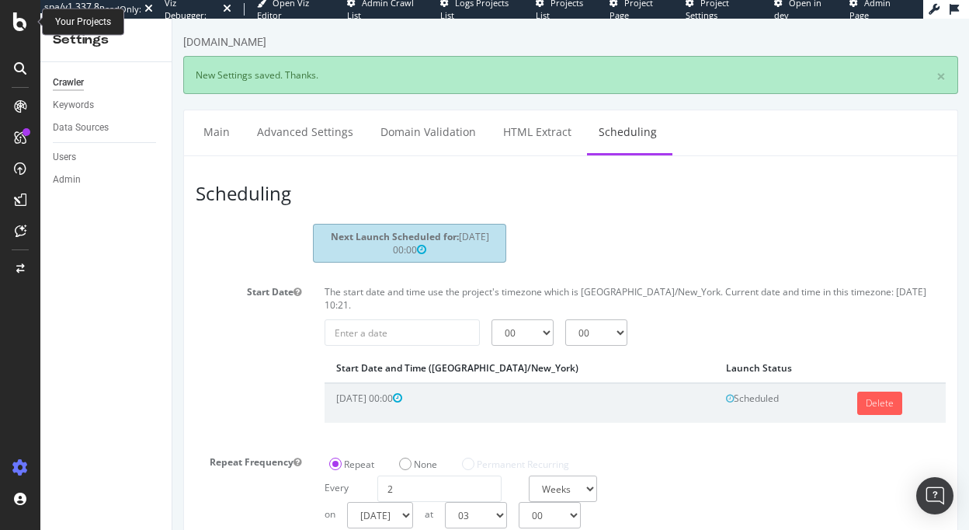
click at [19, 24] on icon at bounding box center [20, 21] width 14 height 19
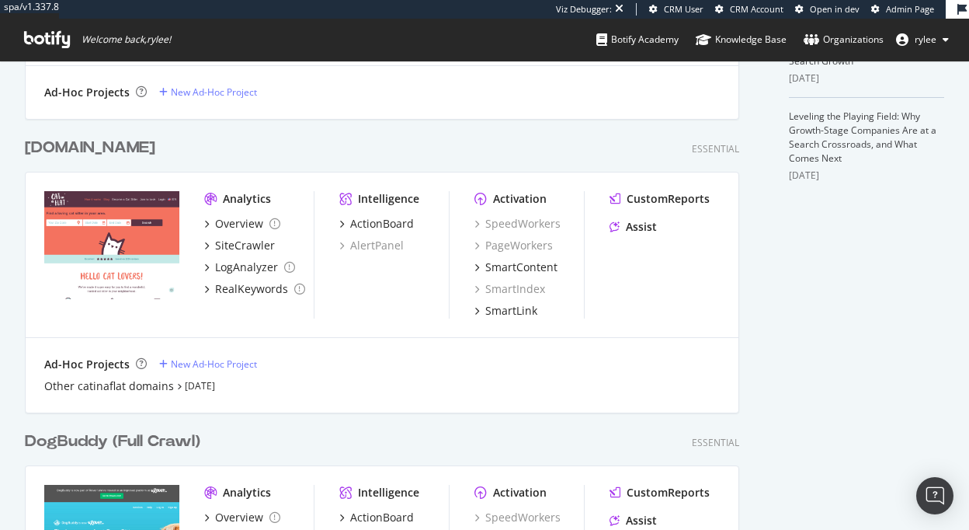
scroll to position [461, 0]
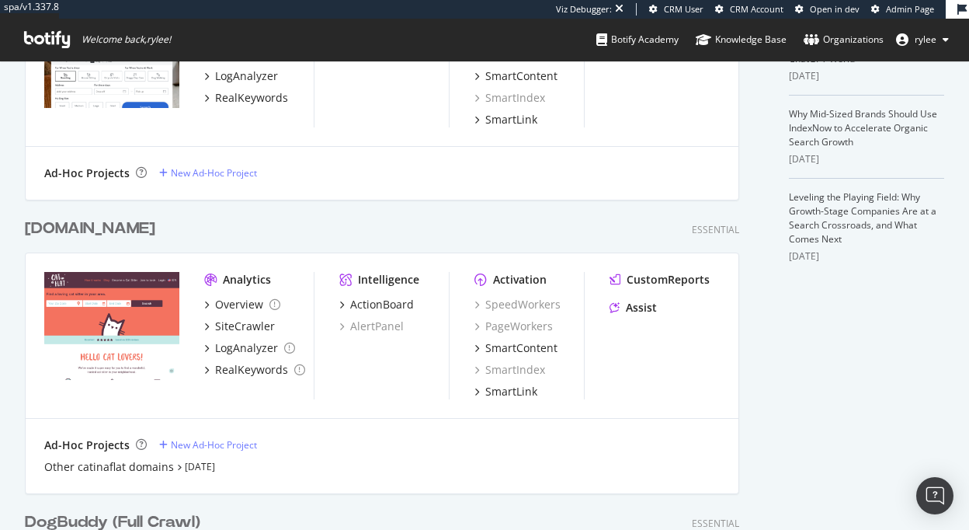
click at [112, 474] on div "Ad-Hoc Projects New Ad-Hoc Project Other catinaflat domains [DATE]" at bounding box center [382, 456] width 713 height 75
click at [112, 464] on div "Other catinaflat domains" at bounding box center [109, 467] width 130 height 16
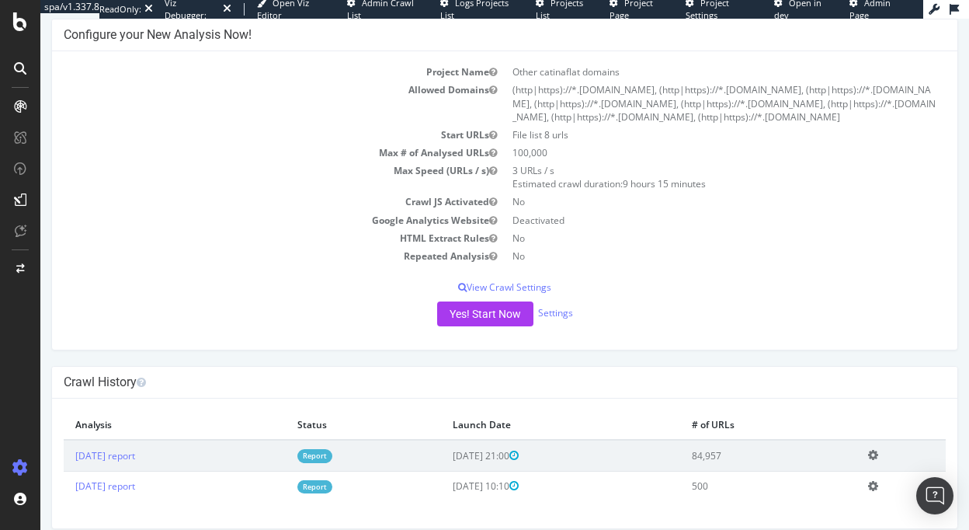
scroll to position [81, 0]
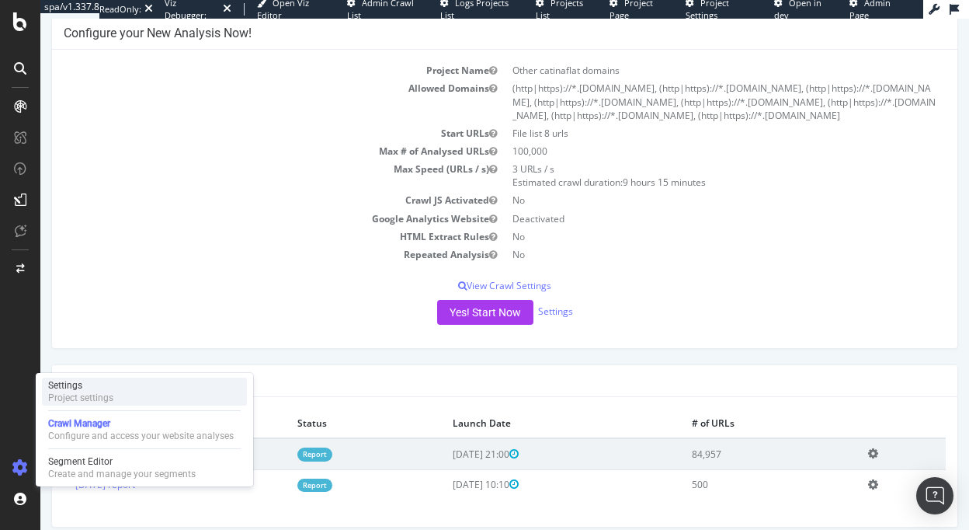
click at [73, 394] on div "Project settings" at bounding box center [80, 397] width 65 height 12
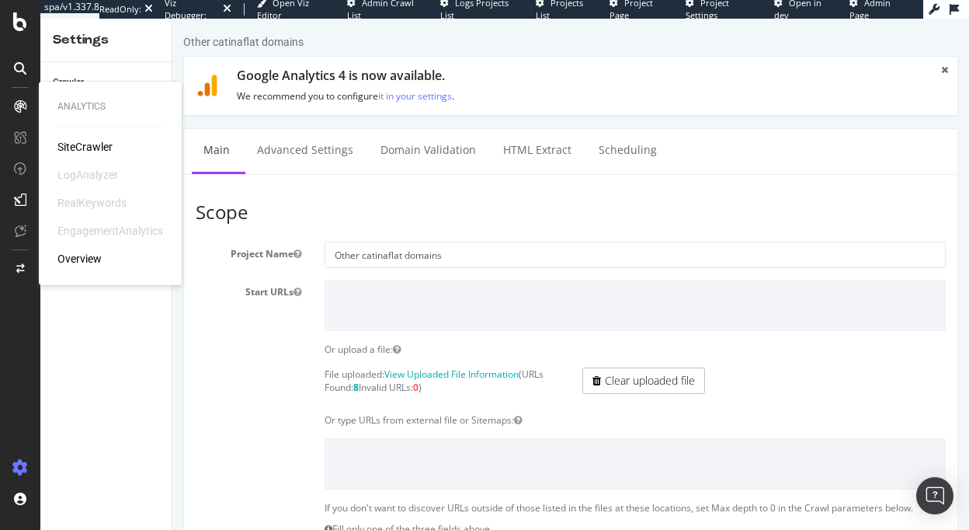
click at [80, 135] on div "Analytics SiteCrawler LogAnalyzer RealKeywords EngagementAnalytics Overview" at bounding box center [110, 183] width 130 height 197
click at [80, 144] on div "SiteCrawler" at bounding box center [84, 147] width 55 height 16
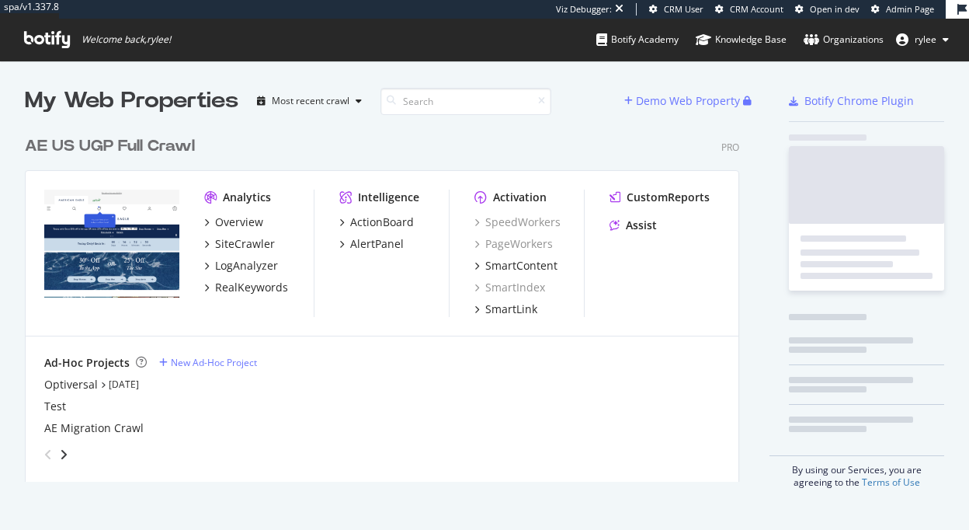
scroll to position [365, 727]
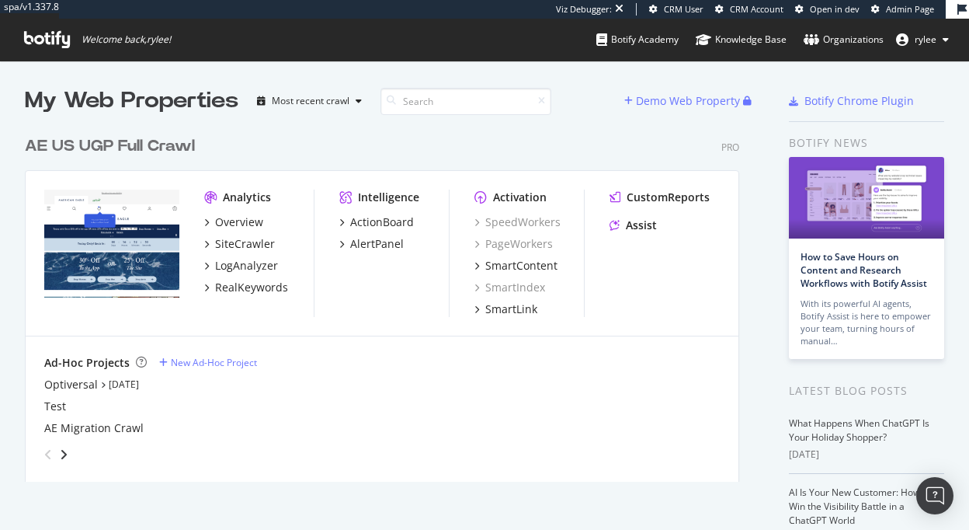
click at [224, 297] on div "Analytics Overview SiteCrawler LogAnalyzer RealKeywords" at bounding box center [259, 253] width 110 height 127
click at [224, 287] on div "RealKeywords" at bounding box center [251, 288] width 73 height 16
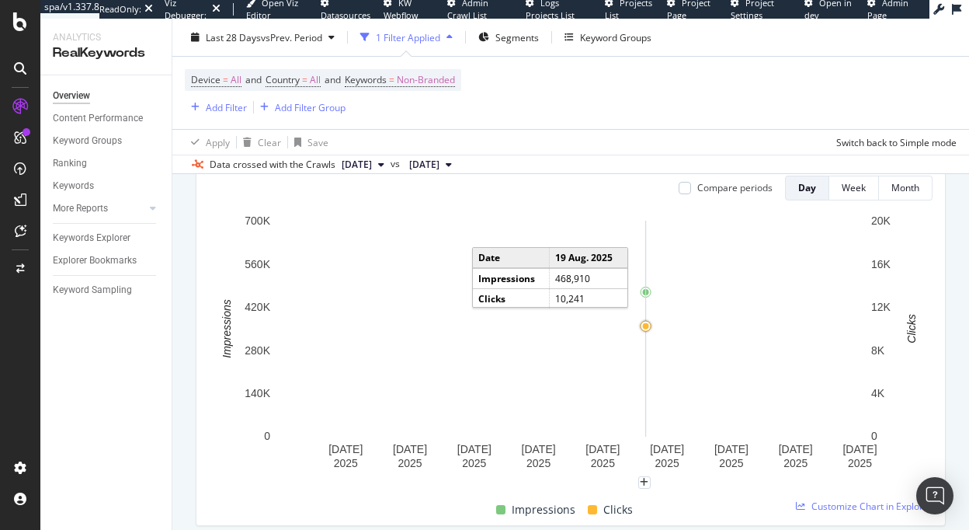
scroll to position [193, 0]
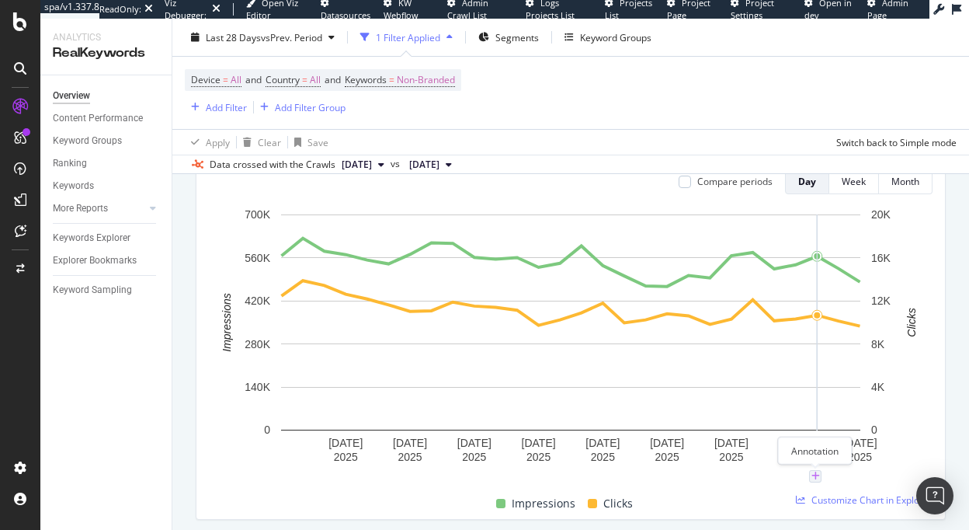
click at [816, 475] on icon "plus" at bounding box center [816, 475] width 9 height 9
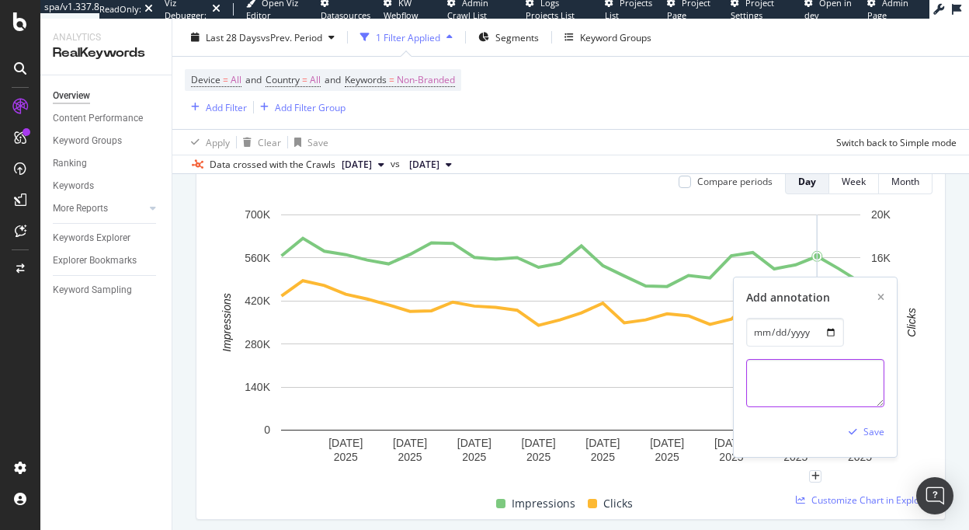
click at [788, 388] on textarea at bounding box center [815, 383] width 138 height 48
type textarea "Travis Kelce launch"
click at [865, 437] on div "Save" at bounding box center [874, 431] width 21 height 13
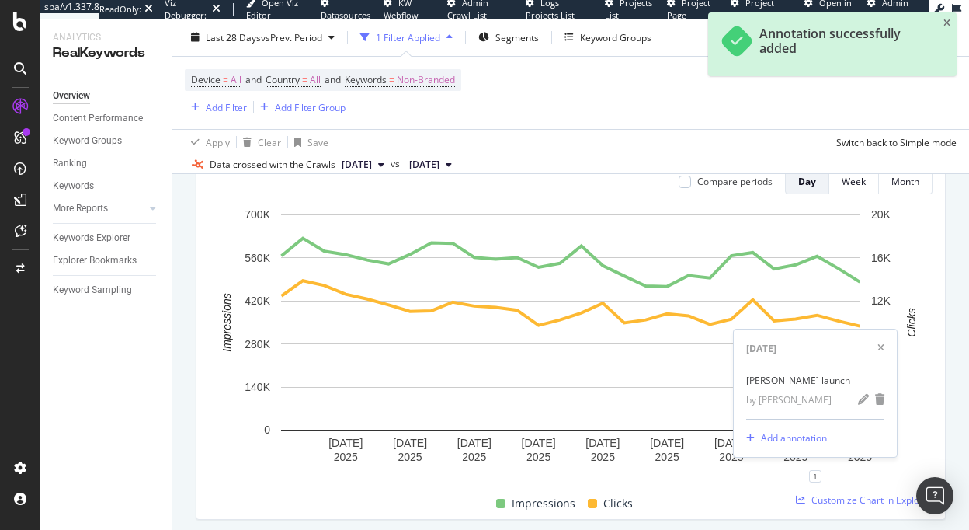
click at [952, 229] on div "Unique Keywords 169,345 15.27% Impressions 15,323,176 1.05% Clicks 311,832 2.92…" at bounding box center [570, 299] width 769 height 466
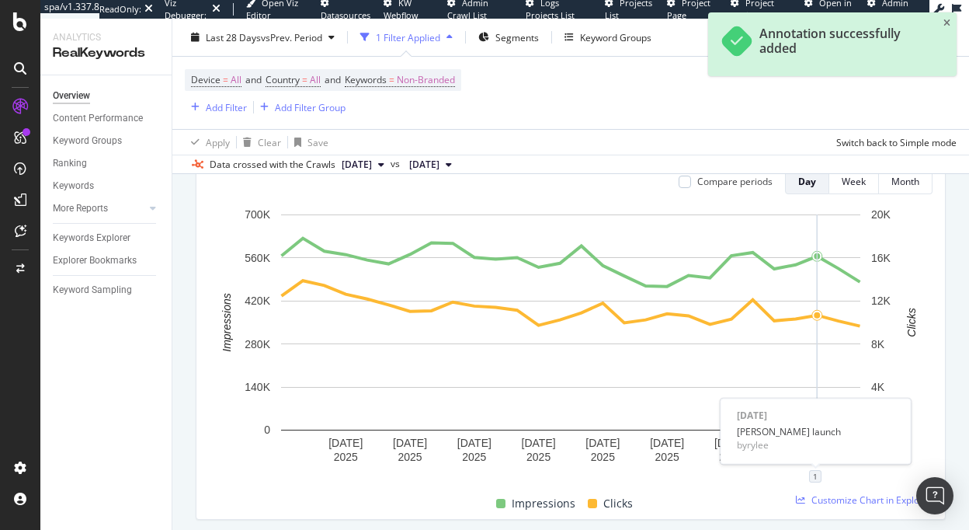
click at [816, 479] on div "1" at bounding box center [815, 476] width 12 height 12
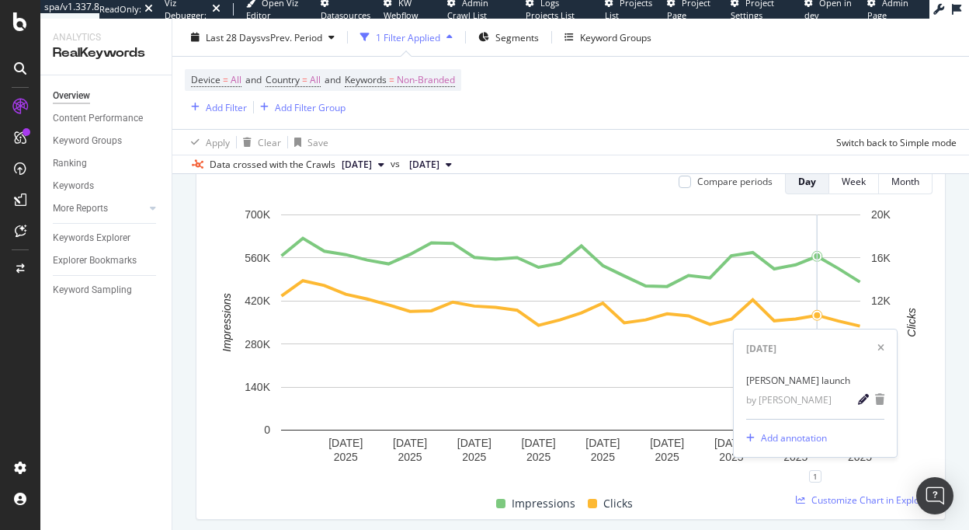
click at [859, 402] on icon "pencil" at bounding box center [863, 399] width 11 height 11
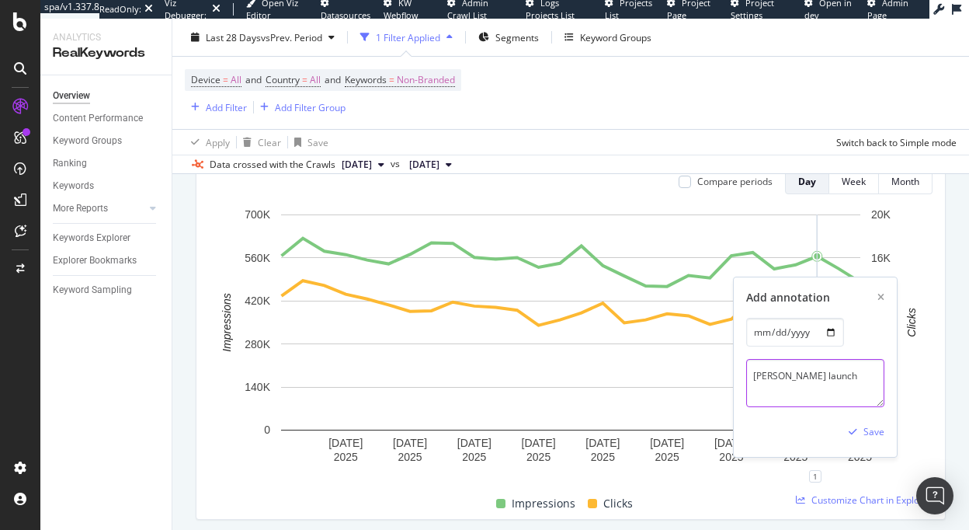
drag, startPoint x: 804, startPoint y: 380, endPoint x: 854, endPoint y: 379, distance: 49.7
click at [854, 379] on textarea "Travis Kelce launch" at bounding box center [815, 383] width 138 height 48
type textarea "Travis Kelce campaign"
click at [871, 433] on div "Save" at bounding box center [874, 431] width 21 height 13
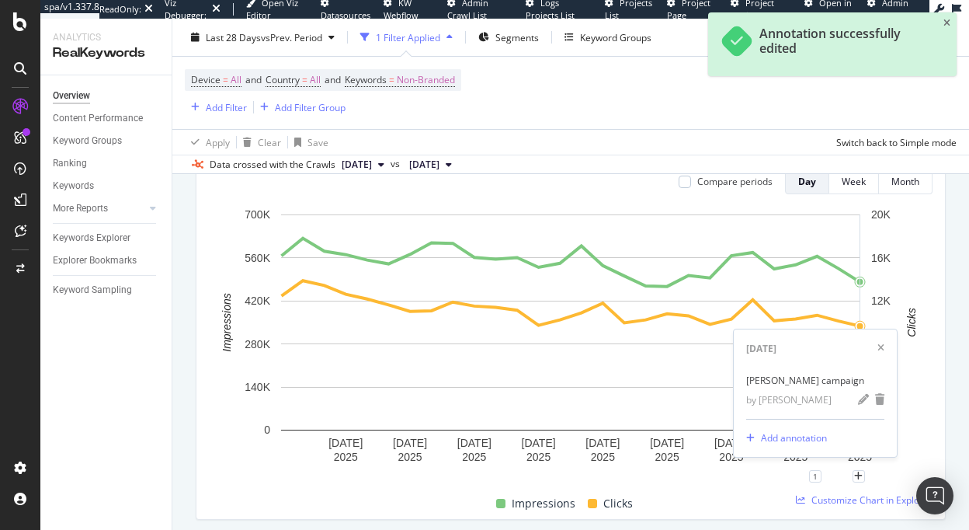
click at [934, 454] on div "Compare periods Day Week Month 5 Aug. 2025 8 Aug. 2025 11 Aug. 2025 14 Aug. 202…" at bounding box center [571, 338] width 749 height 362
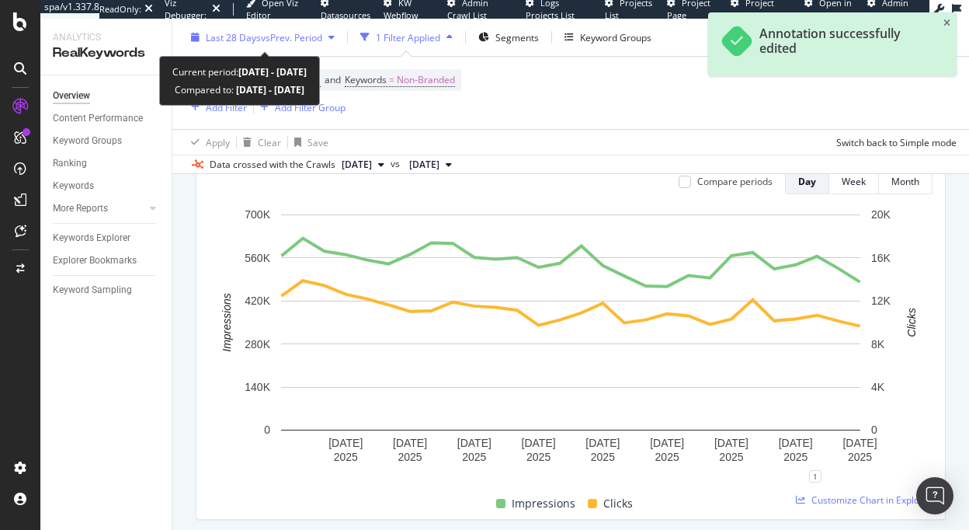
click at [267, 43] on span "vs Prev. Period" at bounding box center [291, 36] width 61 height 13
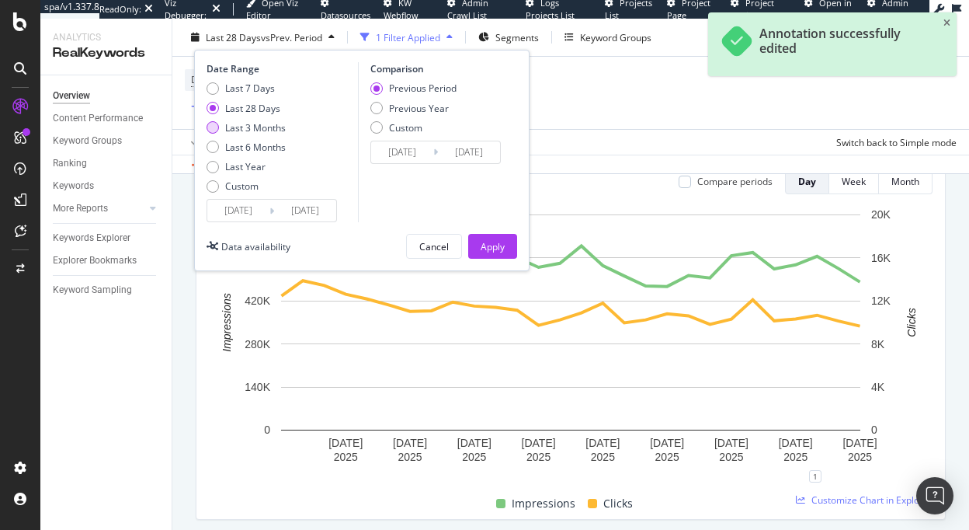
click at [270, 127] on div "Last 3 Months" at bounding box center [255, 126] width 61 height 13
type input "2025/05/30"
type input "2025/02/27"
type input "2025/05/29"
click at [475, 249] on button "Apply" at bounding box center [492, 246] width 49 height 25
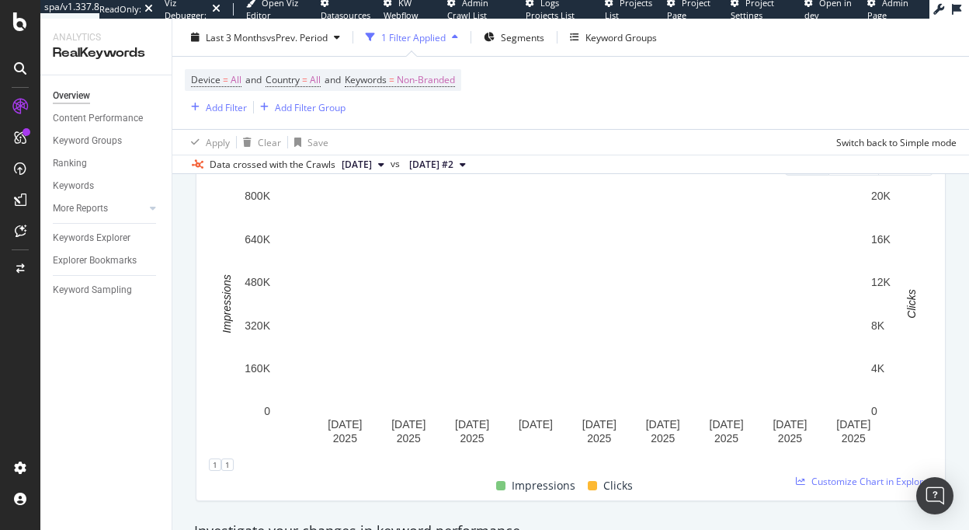
scroll to position [224, 0]
